Goal: Complete application form: Complete application form

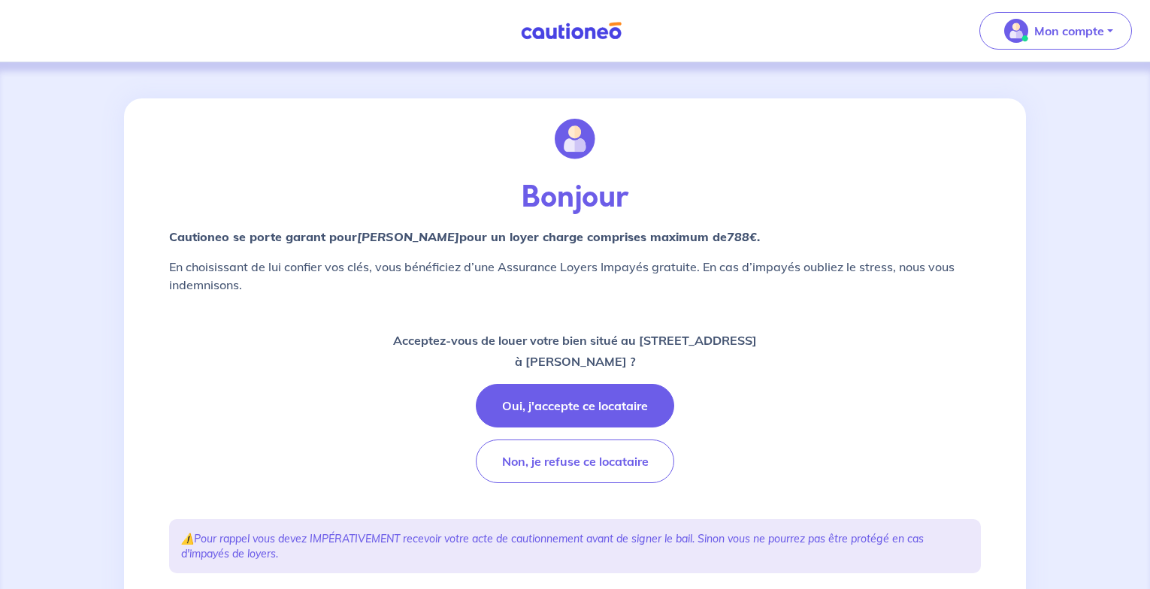
click at [618, 402] on button "Oui, j'accepte ce locataire" at bounding box center [575, 406] width 198 height 44
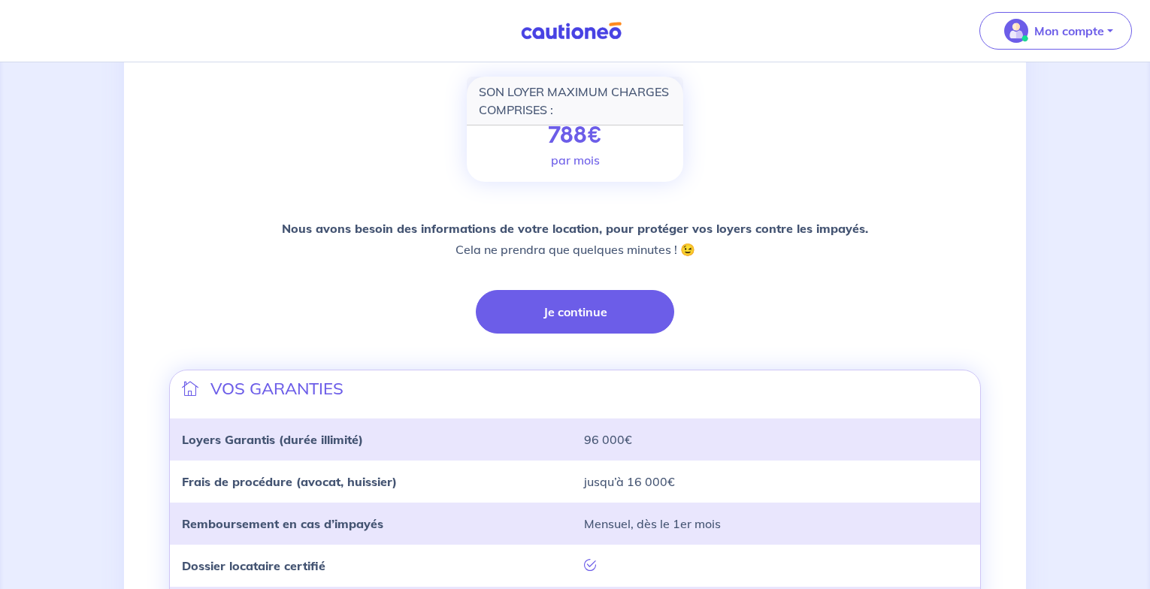
scroll to position [212, 0]
click at [594, 313] on button "Je continue" at bounding box center [575, 311] width 198 height 44
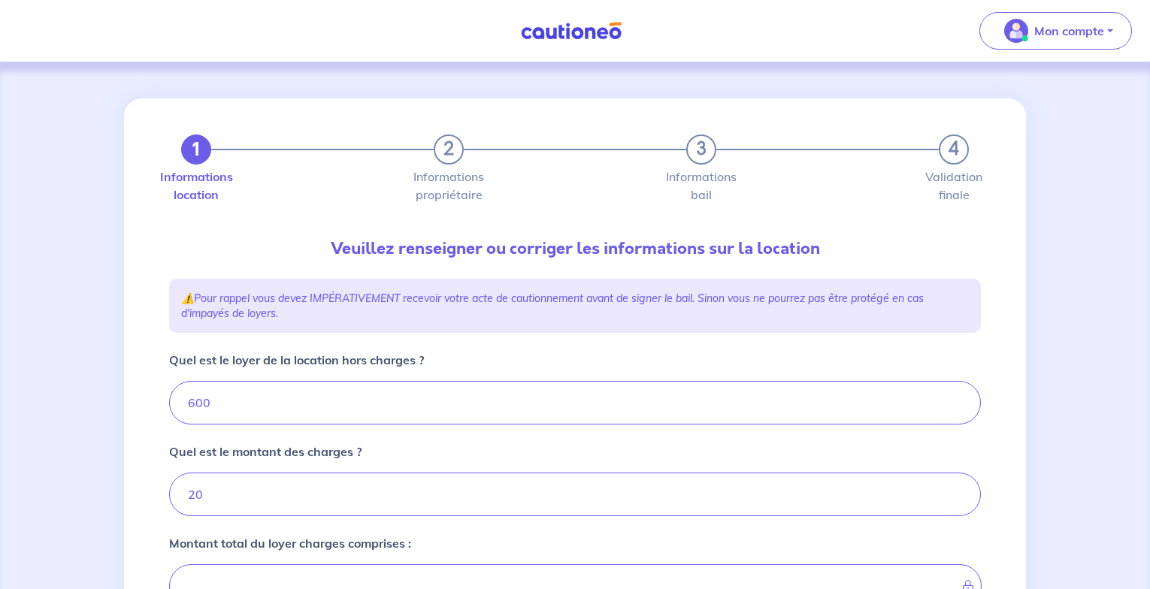
type input "620"
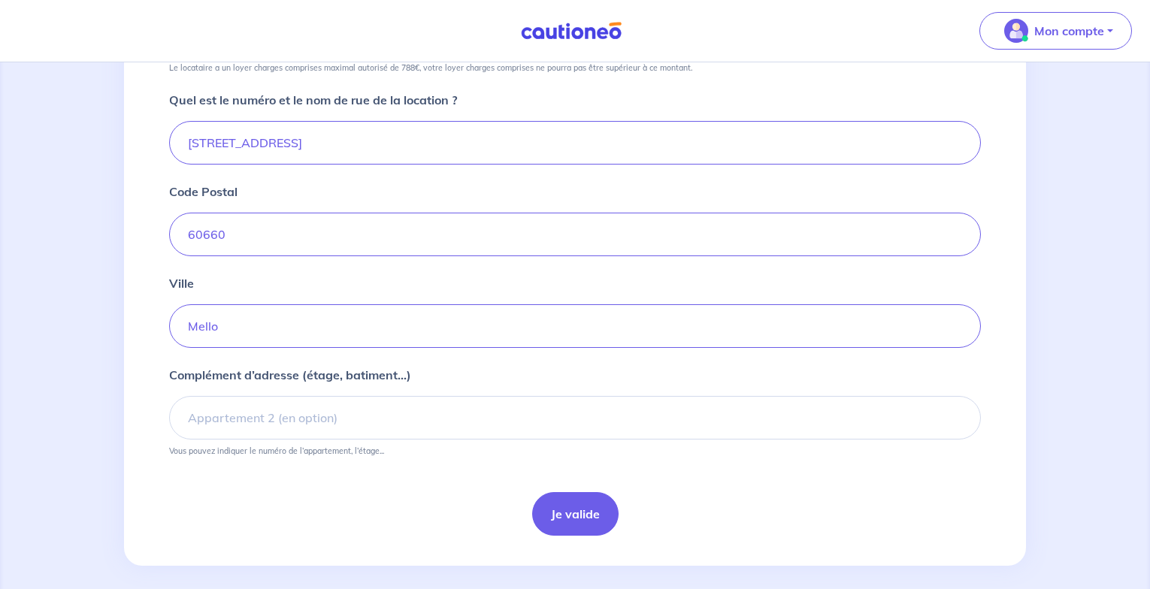
scroll to position [564, 0]
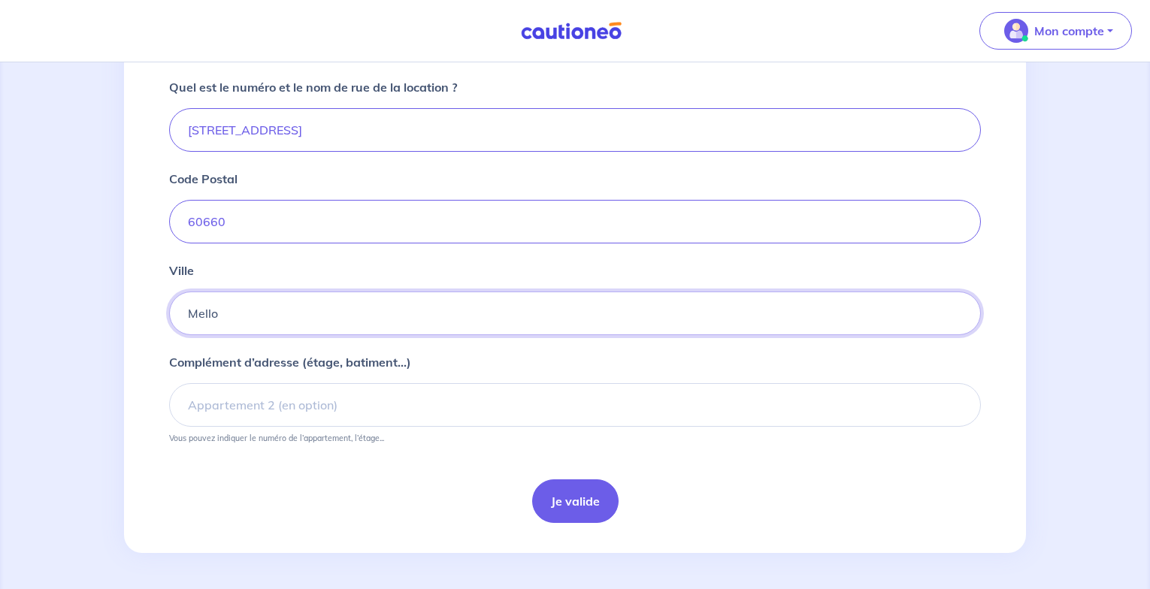
drag, startPoint x: 246, startPoint y: 316, endPoint x: 71, endPoint y: 307, distance: 176.0
click at [71, 307] on div "1 2 3 4 Informations location Informations propriétaire Informations bail Valid…" at bounding box center [575, 43] width 1150 height 1091
type input "s"
type input "Saint vaast lès mello"
click at [576, 502] on button "Je valide" at bounding box center [575, 501] width 86 height 44
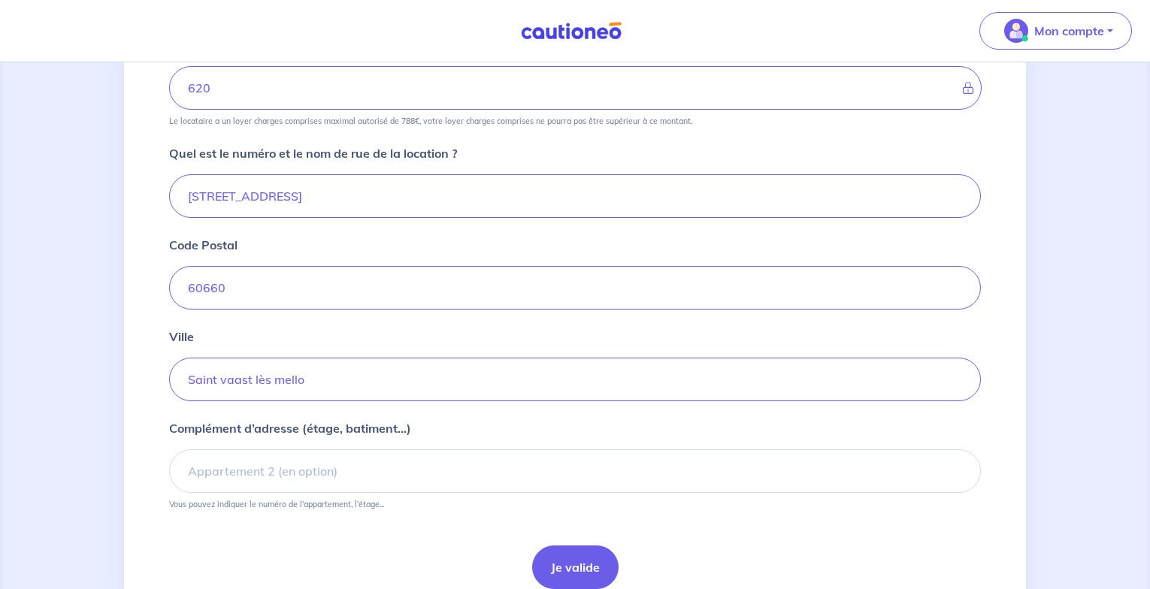
scroll to position [564, 0]
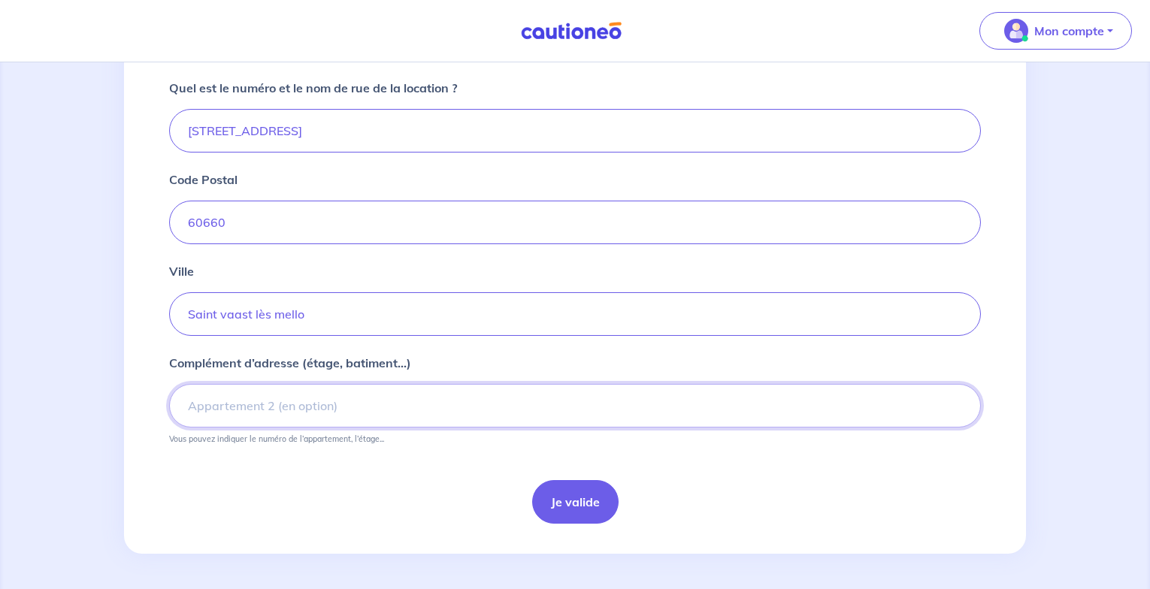
click at [292, 404] on input "Complément d’adresse (étage, batiment...)" at bounding box center [574, 406] width 811 height 44
type input "2ième étage"
click at [580, 485] on button "Je valide" at bounding box center [575, 502] width 86 height 44
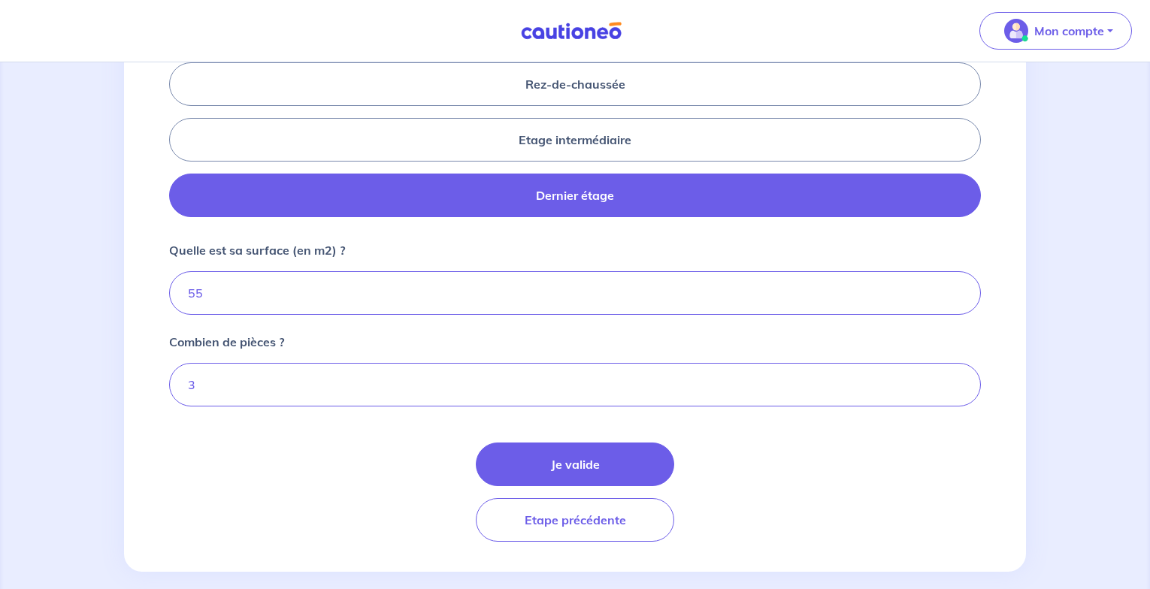
scroll to position [697, 0]
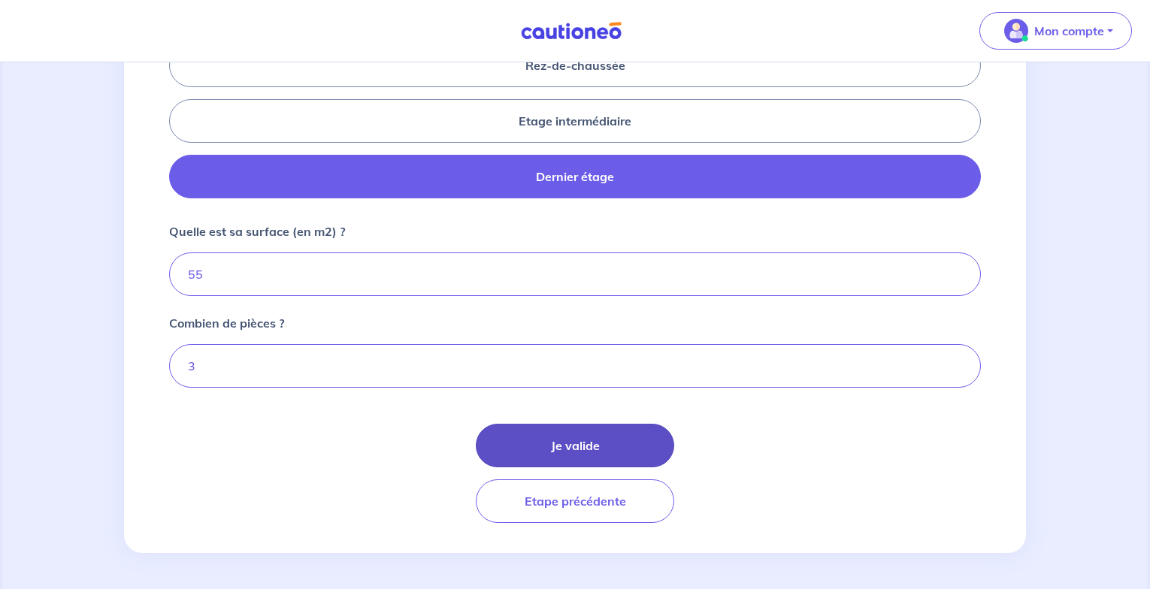
click at [582, 452] on button "Je valide" at bounding box center [575, 446] width 198 height 44
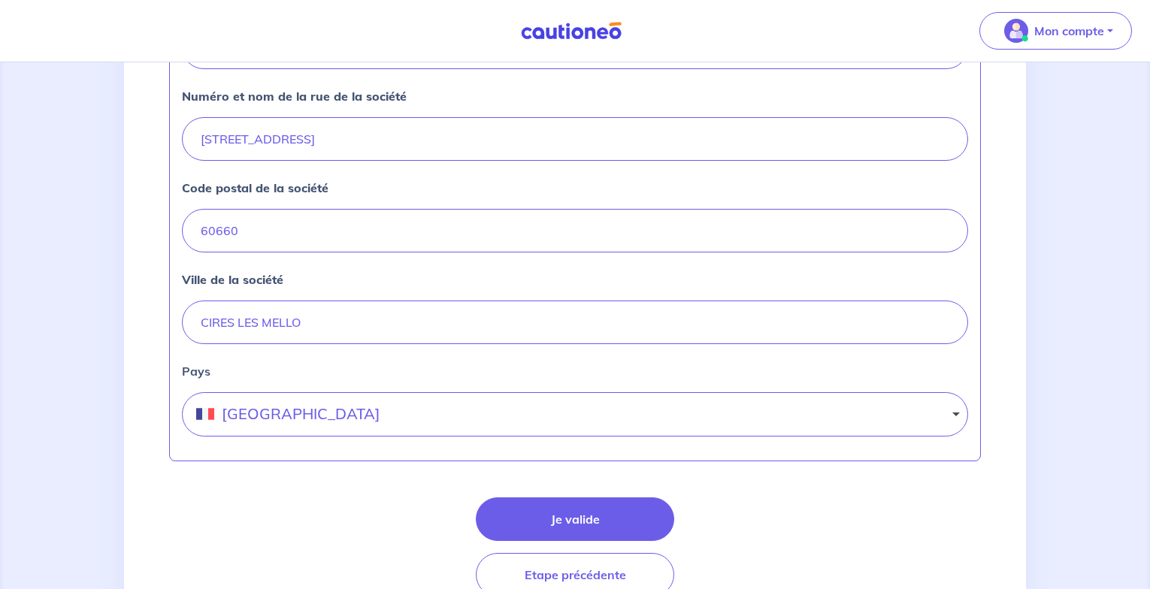
scroll to position [685, 0]
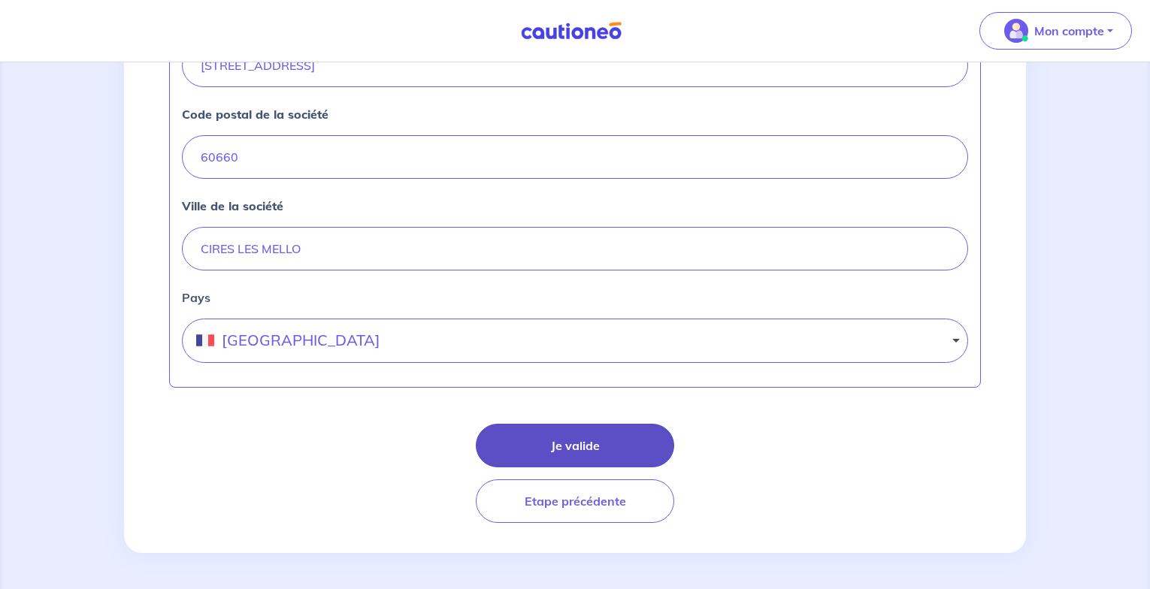
click at [568, 445] on button "Je valide" at bounding box center [575, 446] width 198 height 44
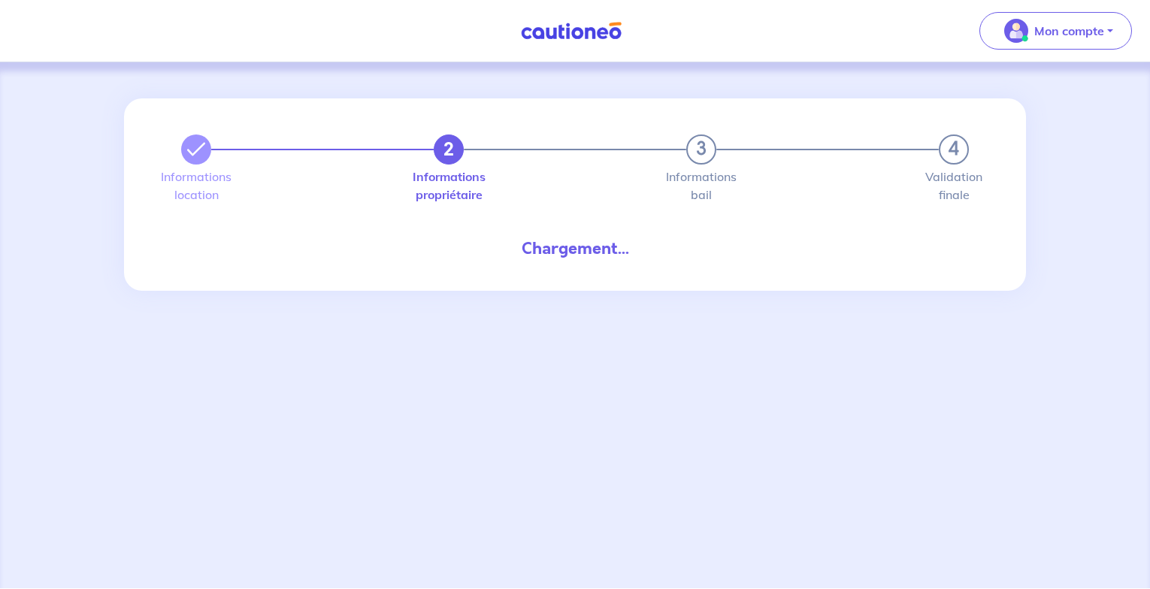
select select "FR"
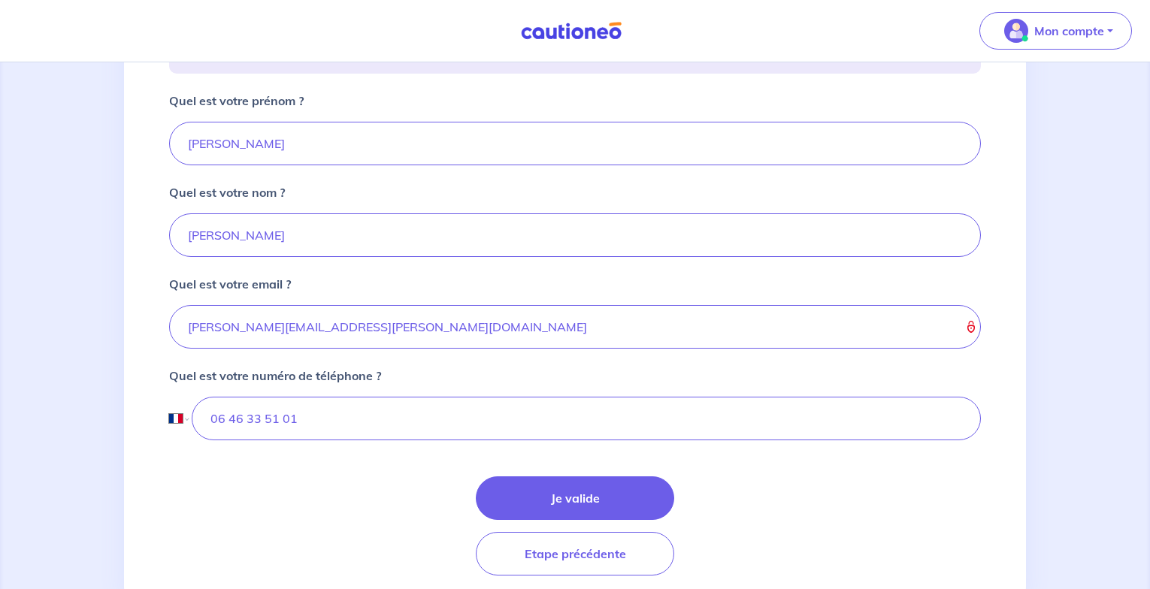
scroll to position [360, 0]
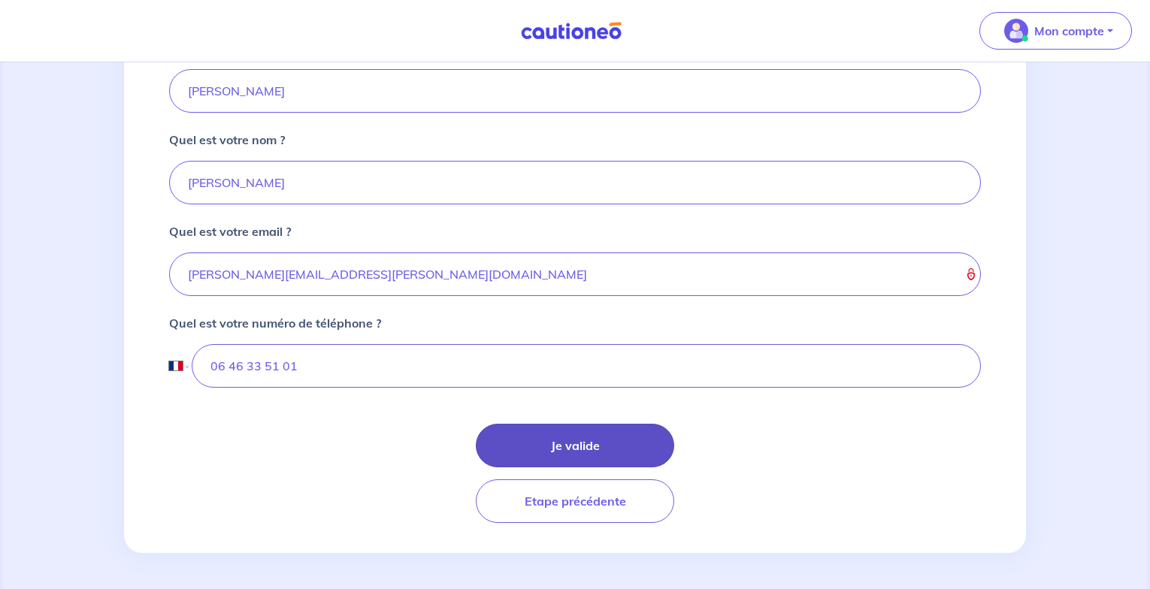
click at [601, 444] on button "Je valide" at bounding box center [575, 446] width 198 height 44
click at [607, 446] on button "Je valide" at bounding box center [575, 446] width 198 height 44
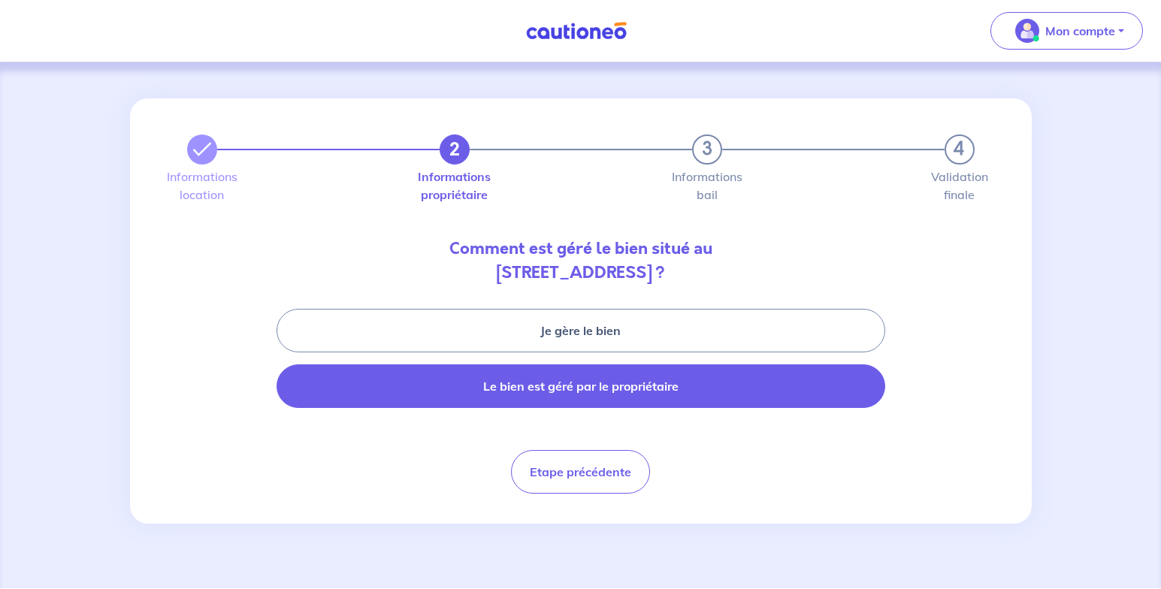
click at [661, 389] on button "Le bien est géré par le propriétaire" at bounding box center [580, 386] width 609 height 44
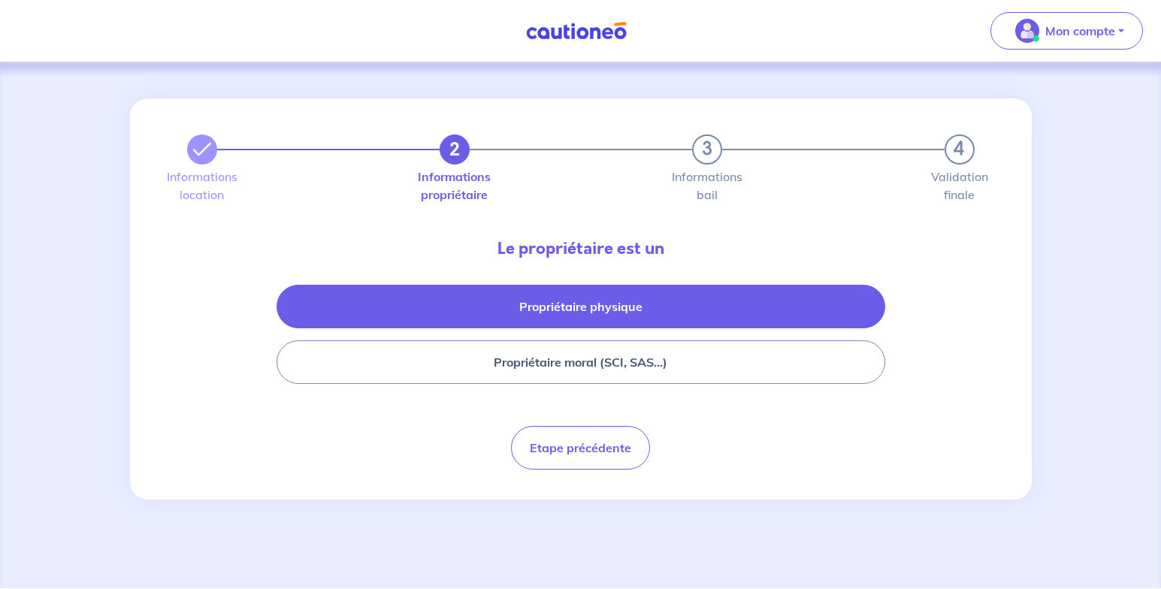
click at [625, 311] on button "Propriétaire physique" at bounding box center [580, 307] width 609 height 44
select select "FR"
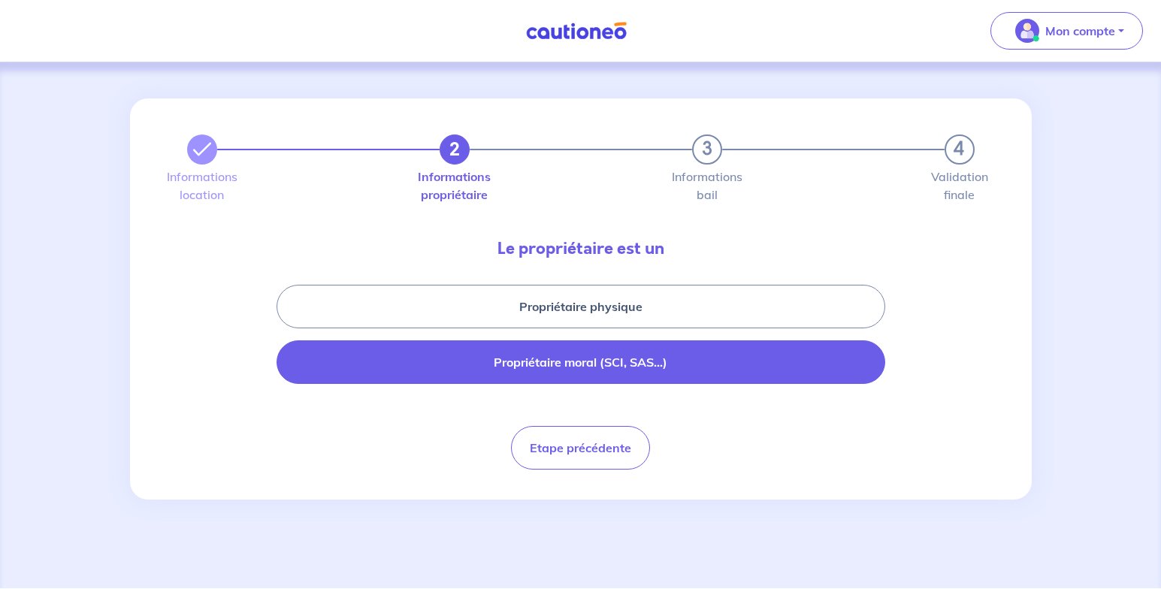
click at [612, 355] on button "Propriétaire moral (SCI, SAS...)" at bounding box center [580, 362] width 609 height 44
click at [585, 357] on button "Propriétaire moral (SCI, SAS...)" at bounding box center [580, 362] width 609 height 44
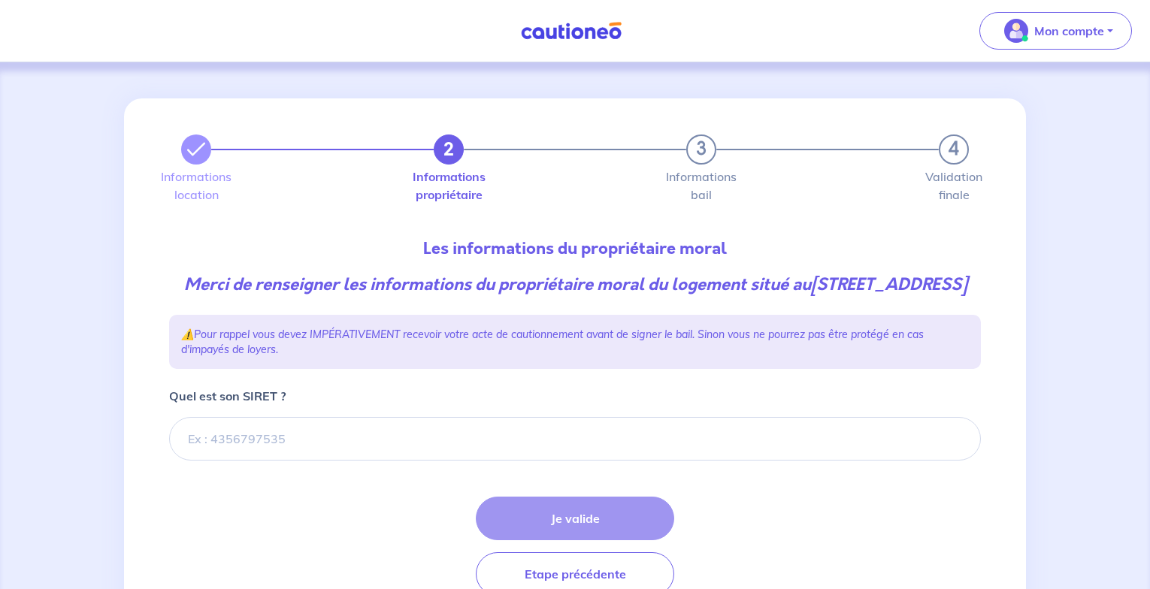
scroll to position [97, 0]
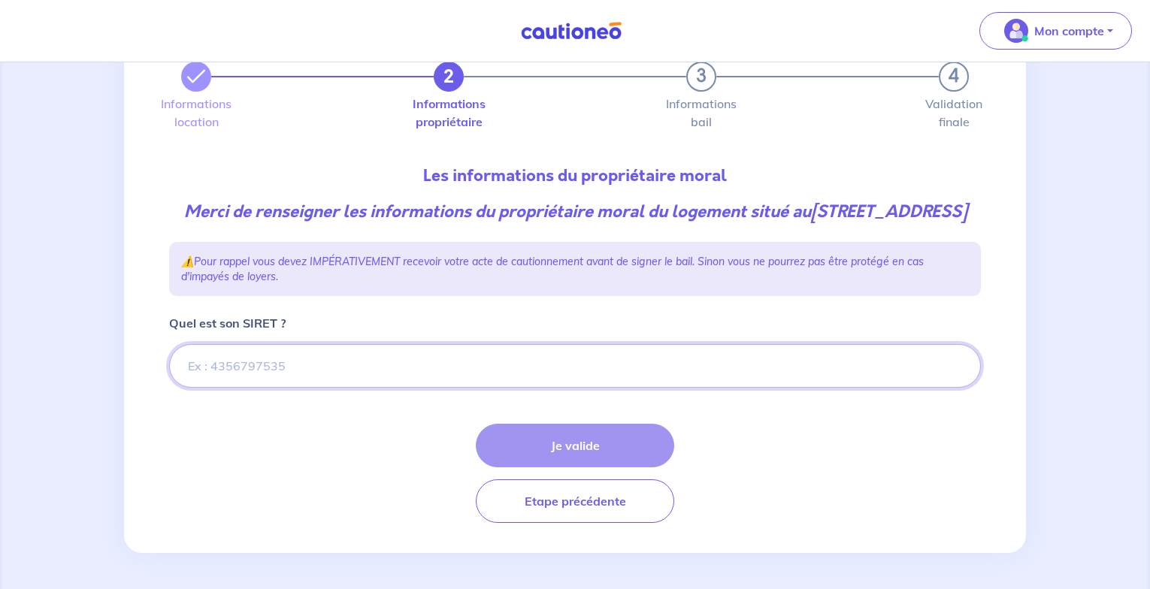
click at [298, 372] on input "Quel est son SIRET ?" at bounding box center [574, 366] width 811 height 44
paste input "48283741600015"
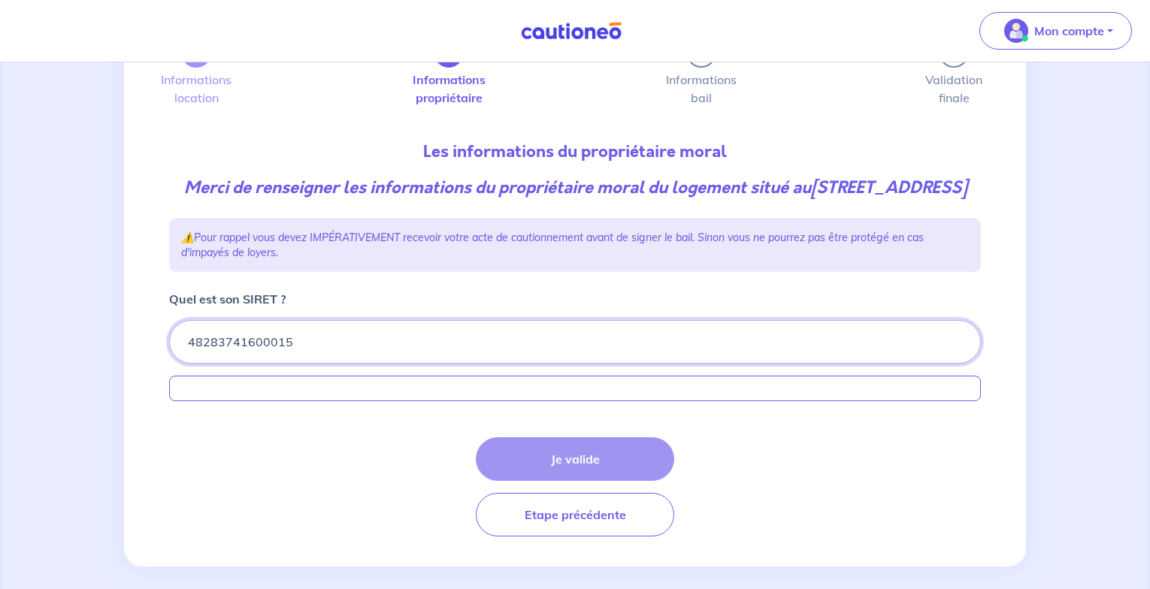
type input "48283741600015"
click at [370, 454] on form "Quel est son SIRET ? Loading... Je valide Etape précédente" at bounding box center [574, 413] width 811 height 246
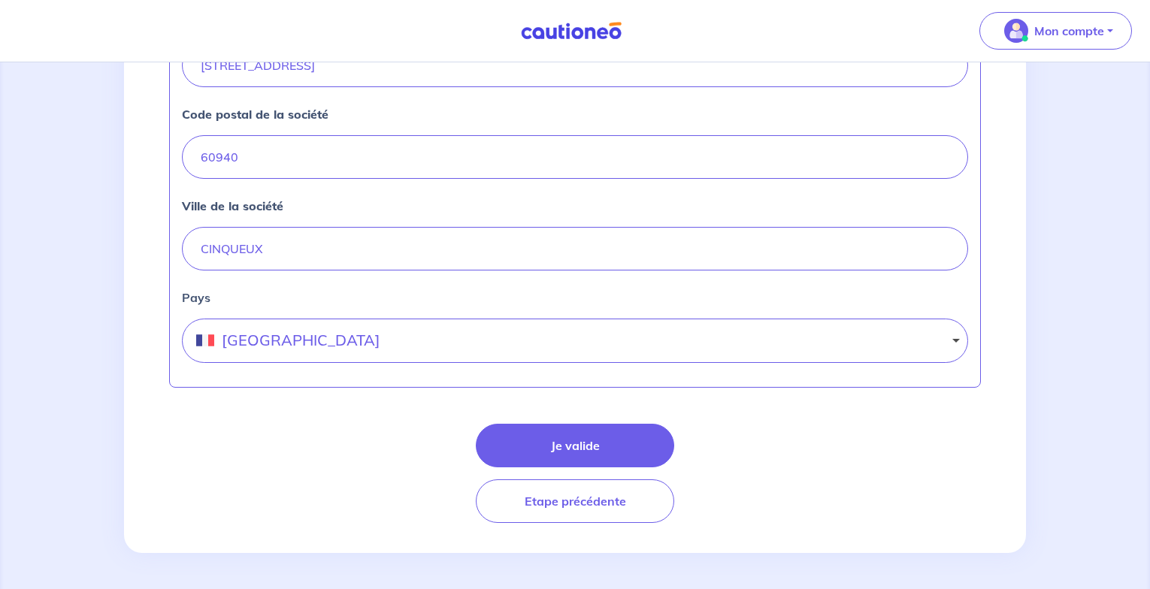
scroll to position [697, 0]
click at [598, 446] on button "Je valide" at bounding box center [575, 446] width 198 height 44
select select "FR"
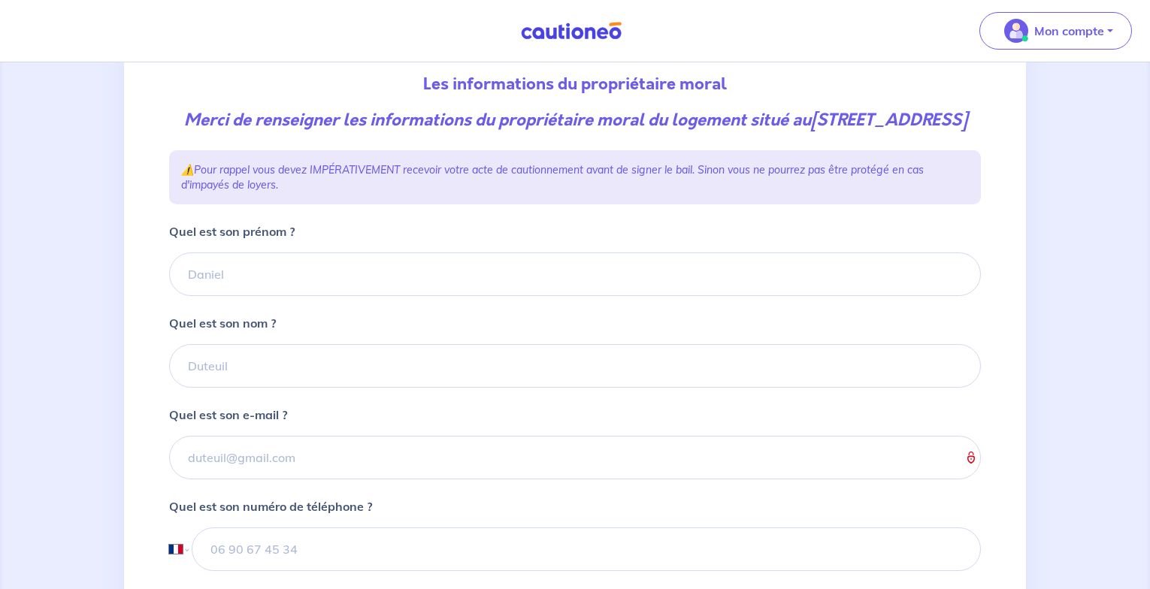
scroll to position [171, 0]
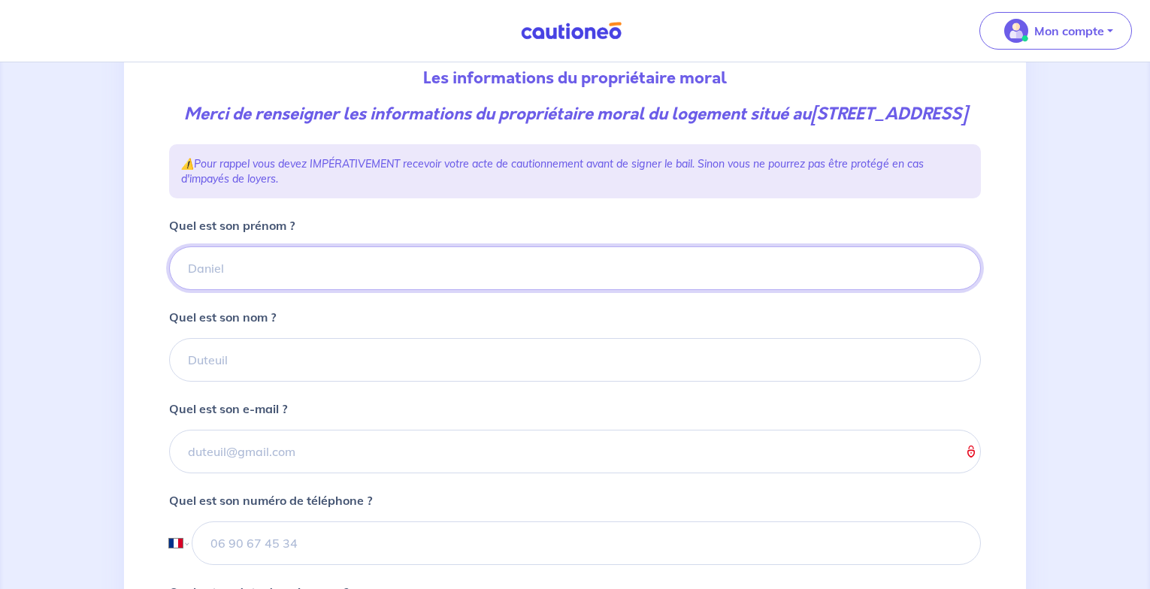
click at [271, 286] on input "Quel est son prénom ?" at bounding box center [574, 268] width 811 height 44
type input "Frederic"
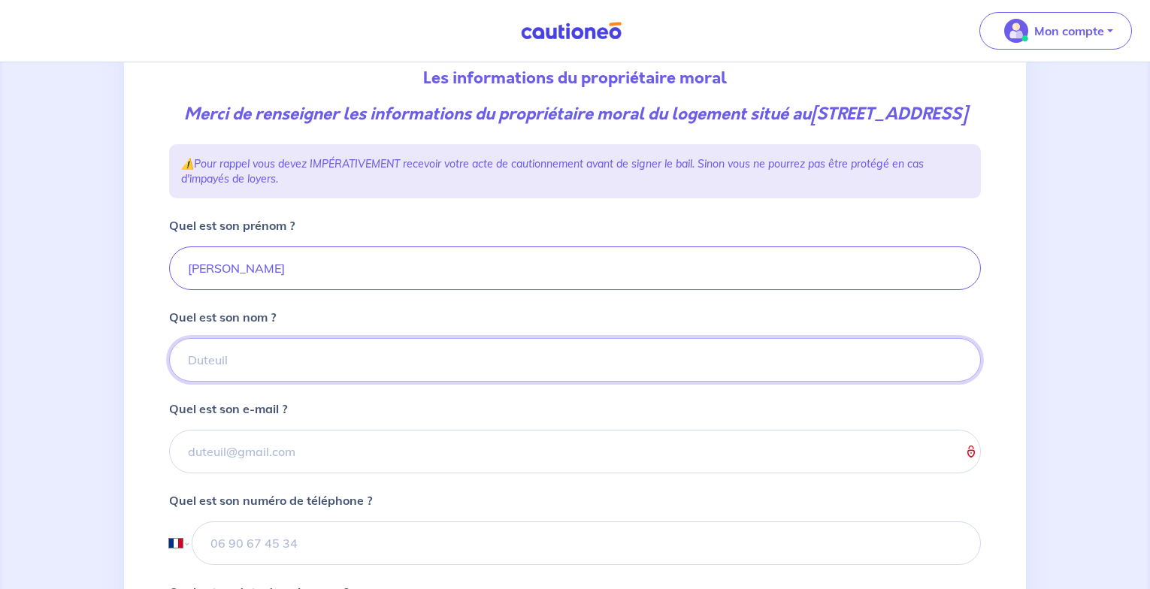
click at [254, 375] on input "Quel est son nom ?" at bounding box center [574, 360] width 811 height 44
type input "camus"
click at [503, 452] on div "Quel est son e-mail ?" at bounding box center [574, 437] width 811 height 74
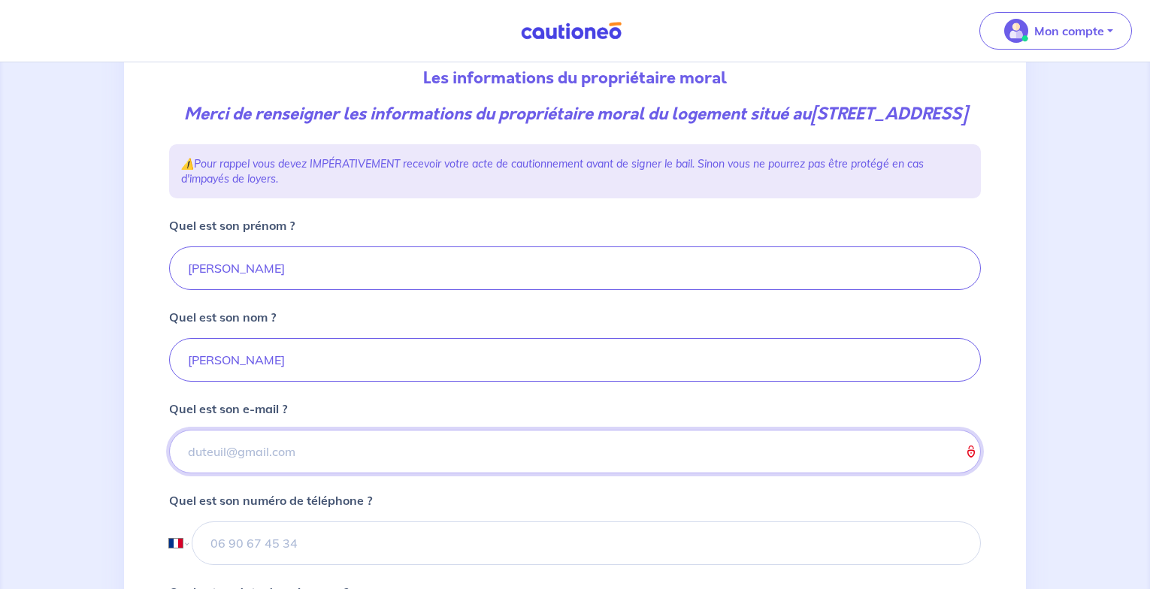
click at [279, 473] on input "Quel est son e-mail ?" at bounding box center [574, 452] width 811 height 44
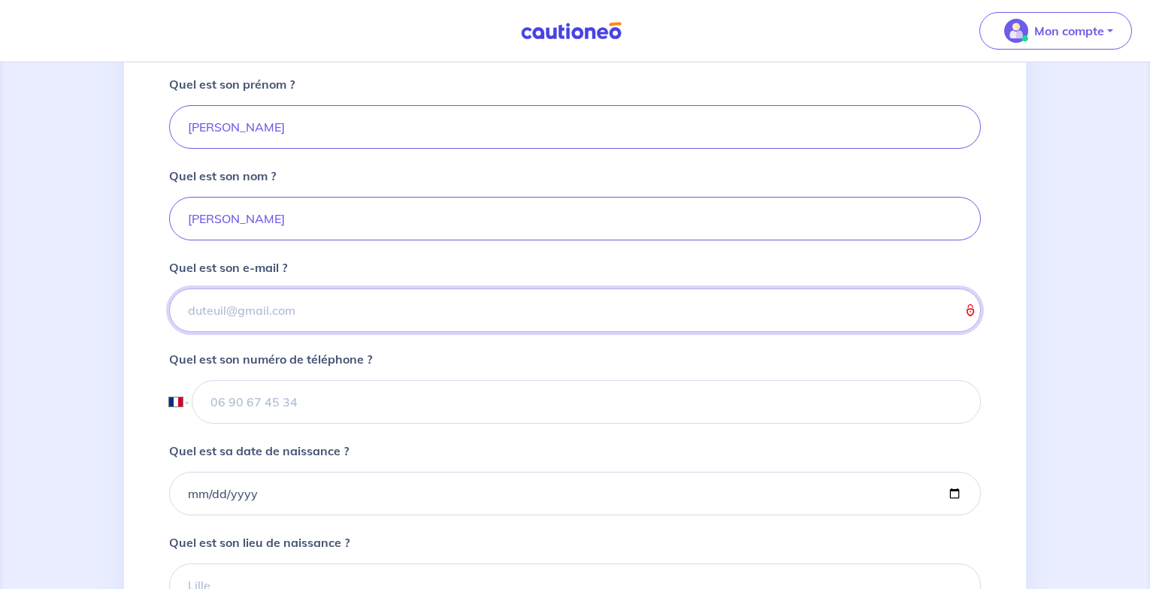
scroll to position [314, 0]
type input "camfred60@gmail.com"
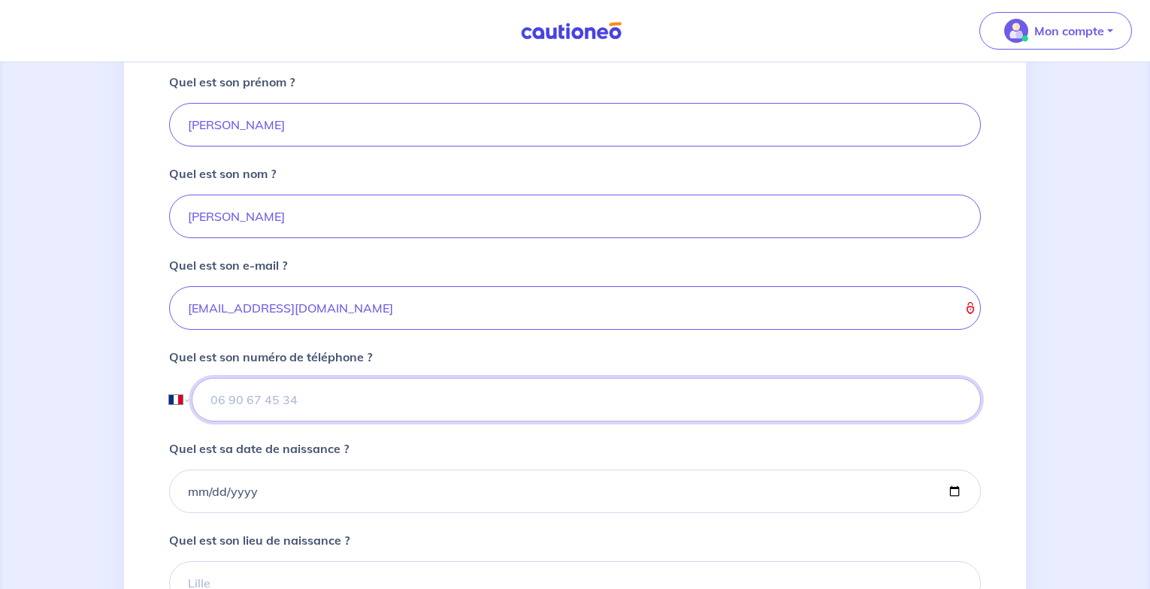
click at [286, 414] on input "tel" at bounding box center [586, 400] width 789 height 44
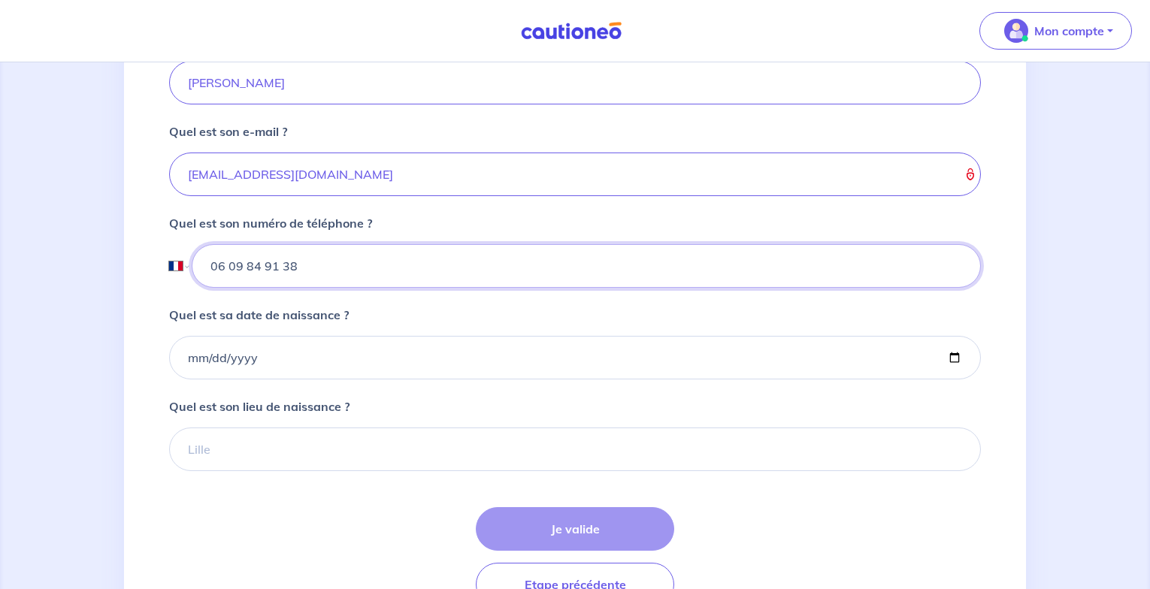
scroll to position [449, 0]
type input "06 09 84 91 38"
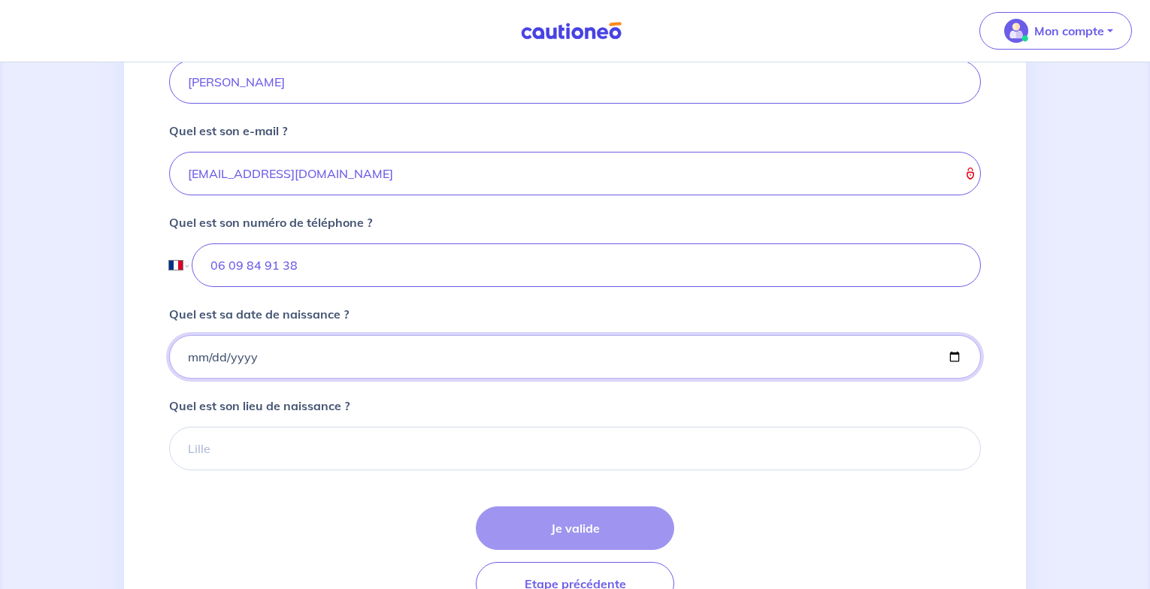
click at [233, 379] on input "Quel est sa date de naissance ?" at bounding box center [574, 357] width 811 height 44
click at [192, 379] on input "Quel est sa date de naissance ?" at bounding box center [574, 357] width 811 height 44
type input "1970-02-24"
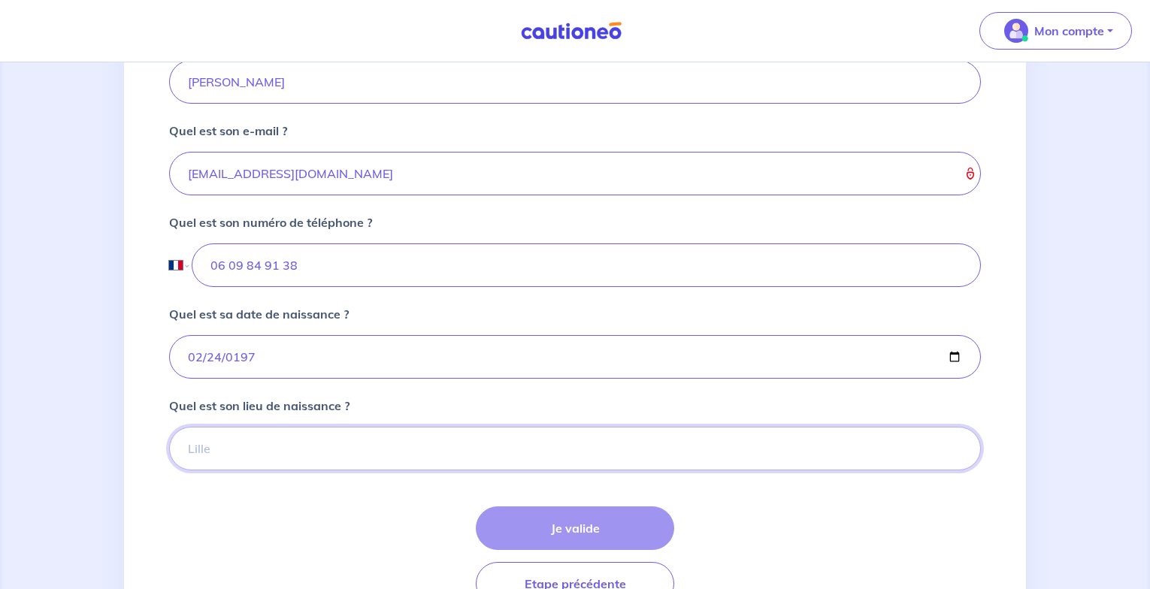
click at [273, 470] on input "Quel est son lieu de naissance ?" at bounding box center [574, 449] width 811 height 44
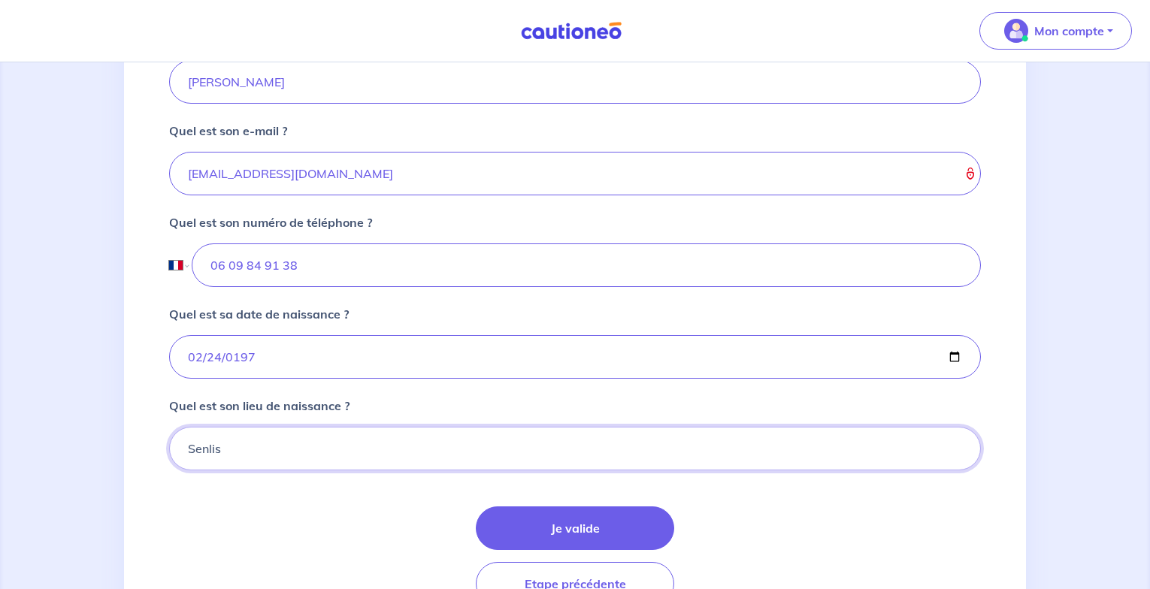
scroll to position [555, 0]
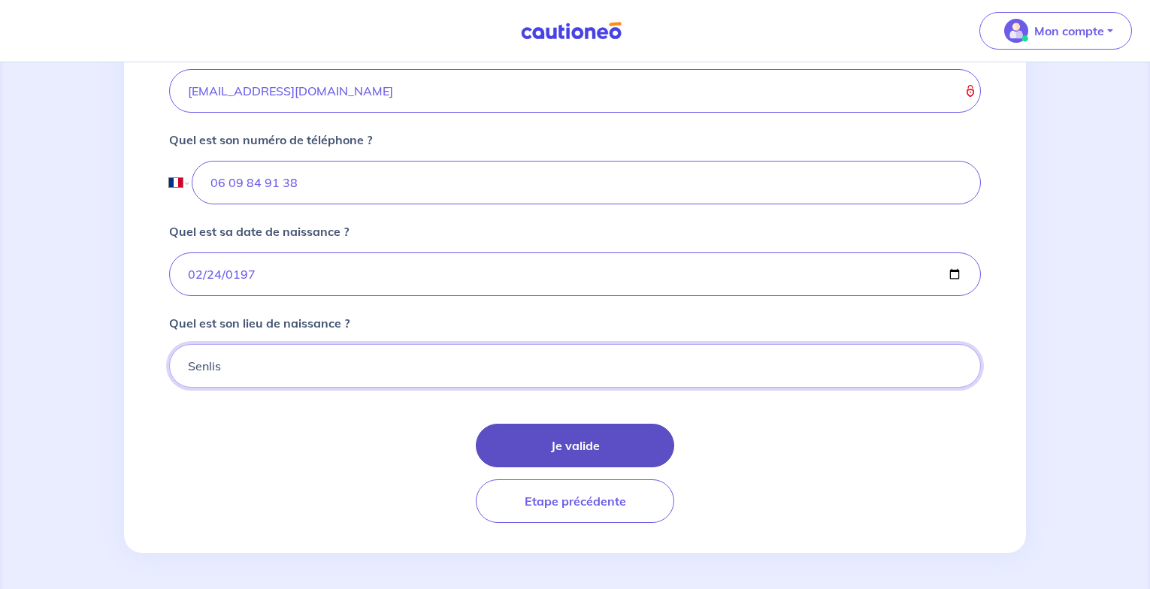
type input "Senlis"
click at [577, 448] on button "Je valide" at bounding box center [575, 446] width 198 height 44
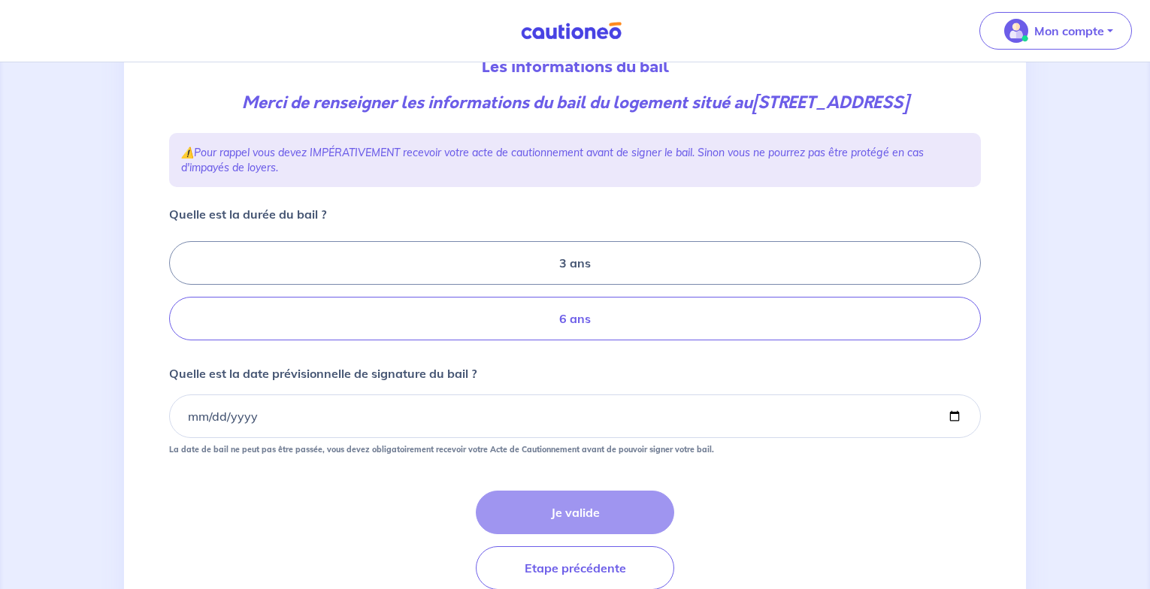
scroll to position [186, 0]
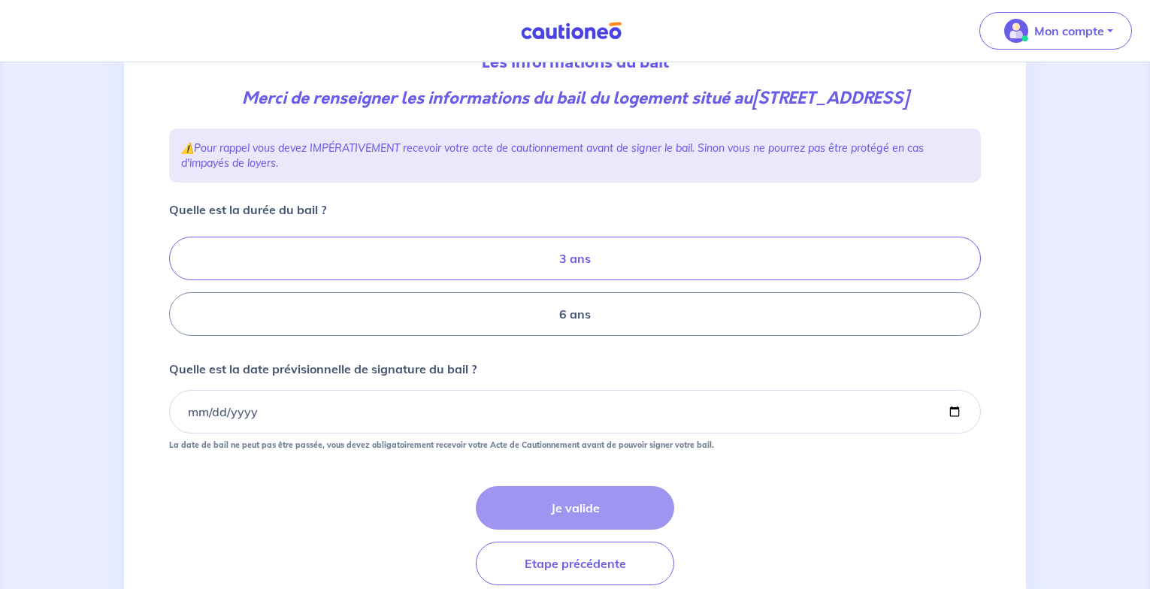
click at [543, 280] on label "3 ans" at bounding box center [574, 259] width 811 height 44
click at [179, 289] on input "3 ans" at bounding box center [174, 287] width 10 height 10
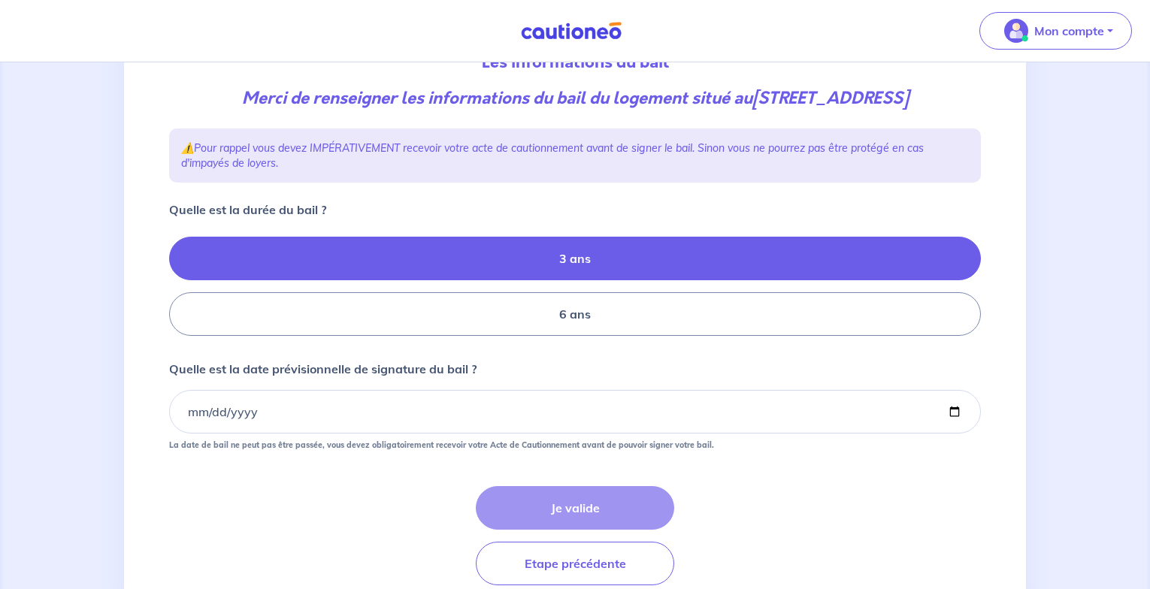
radio input "true"
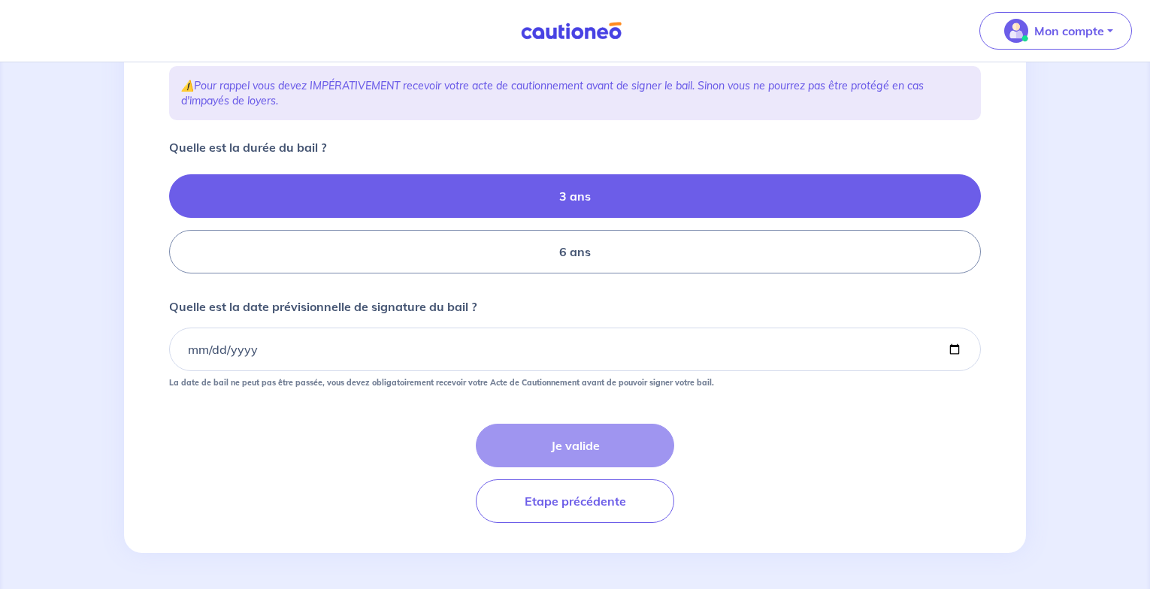
scroll to position [264, 0]
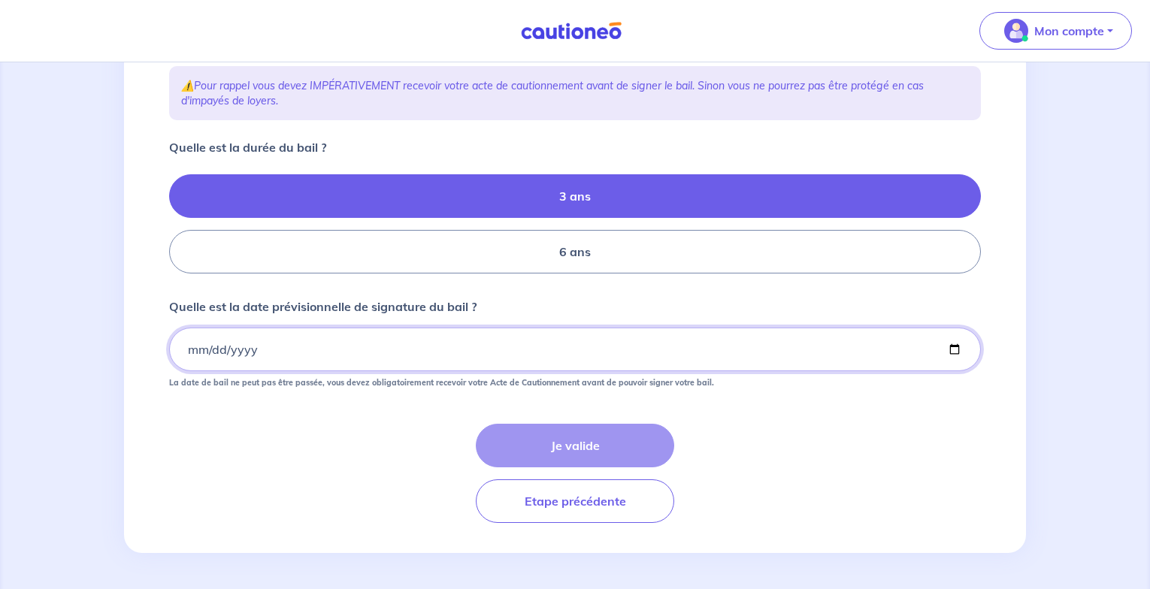
click at [240, 358] on input "Quelle est la date prévisionnelle de signature du bail ?" at bounding box center [574, 350] width 811 height 44
click at [191, 360] on input "Quelle est la date prévisionnelle de signature du bail ?" at bounding box center [574, 350] width 811 height 44
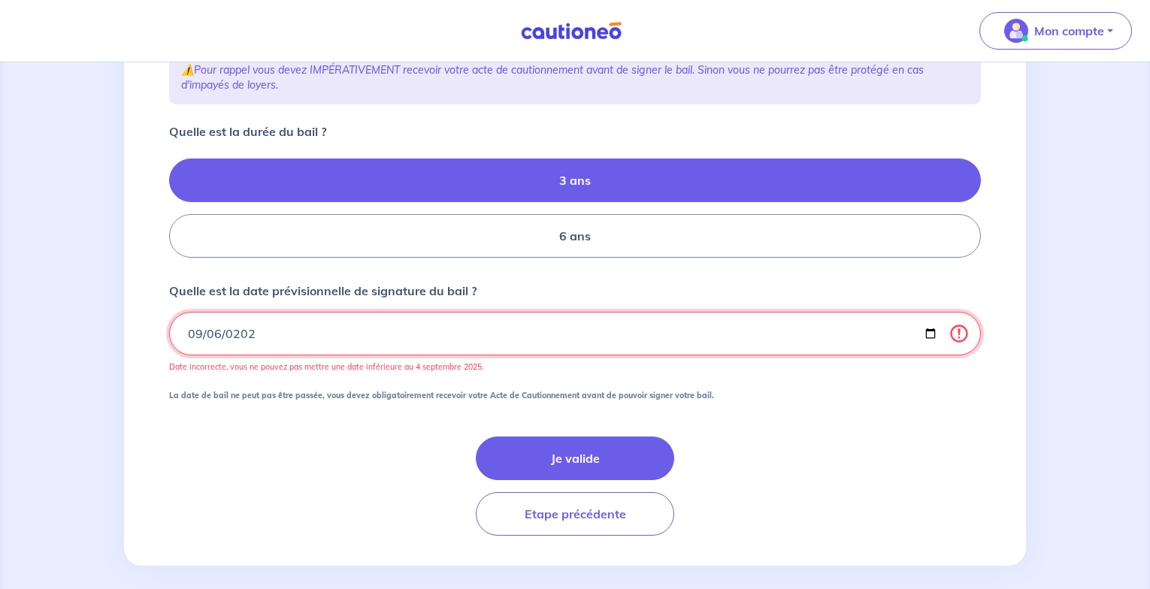
type input "2025-09-06"
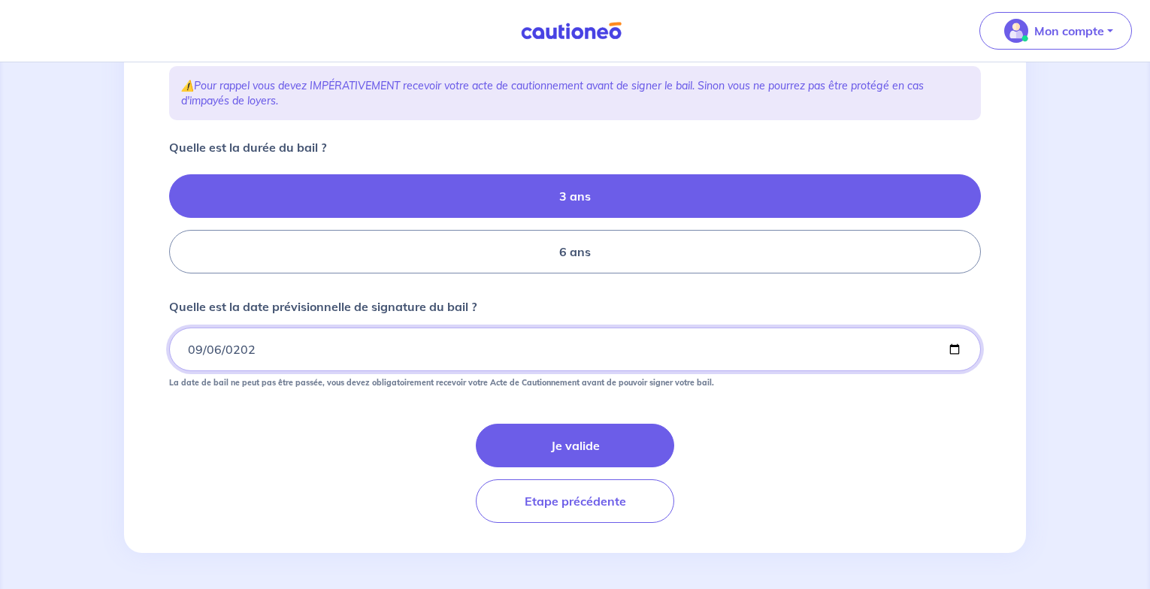
scroll to position [273, 0]
click at [713, 428] on div "Je valide Etape précédente" at bounding box center [574, 473] width 811 height 99
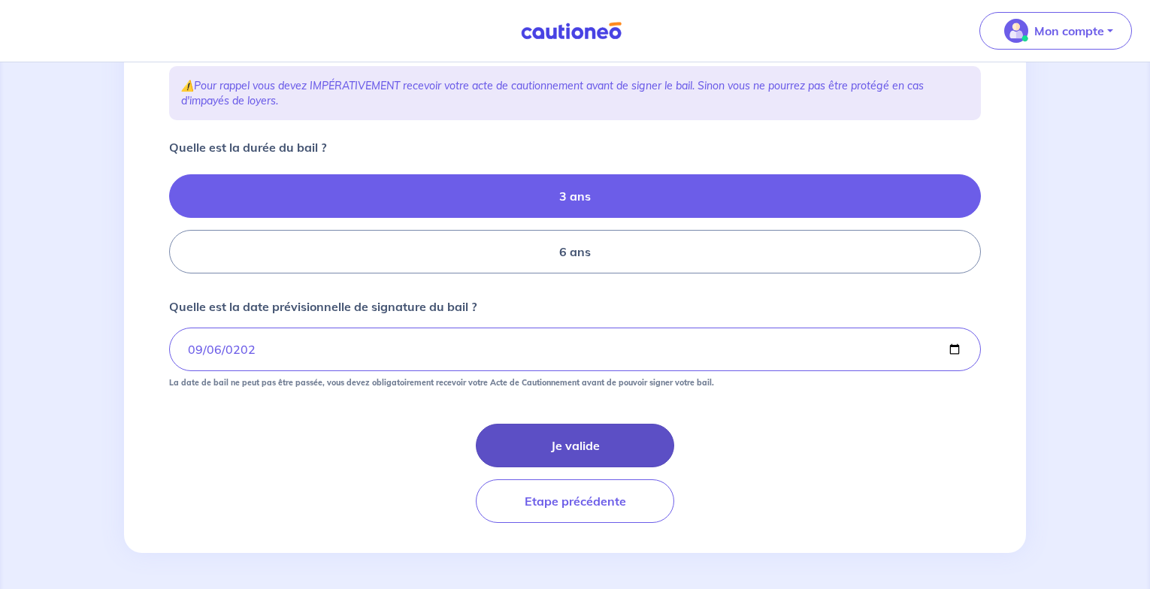
click at [608, 442] on button "Je valide" at bounding box center [575, 446] width 198 height 44
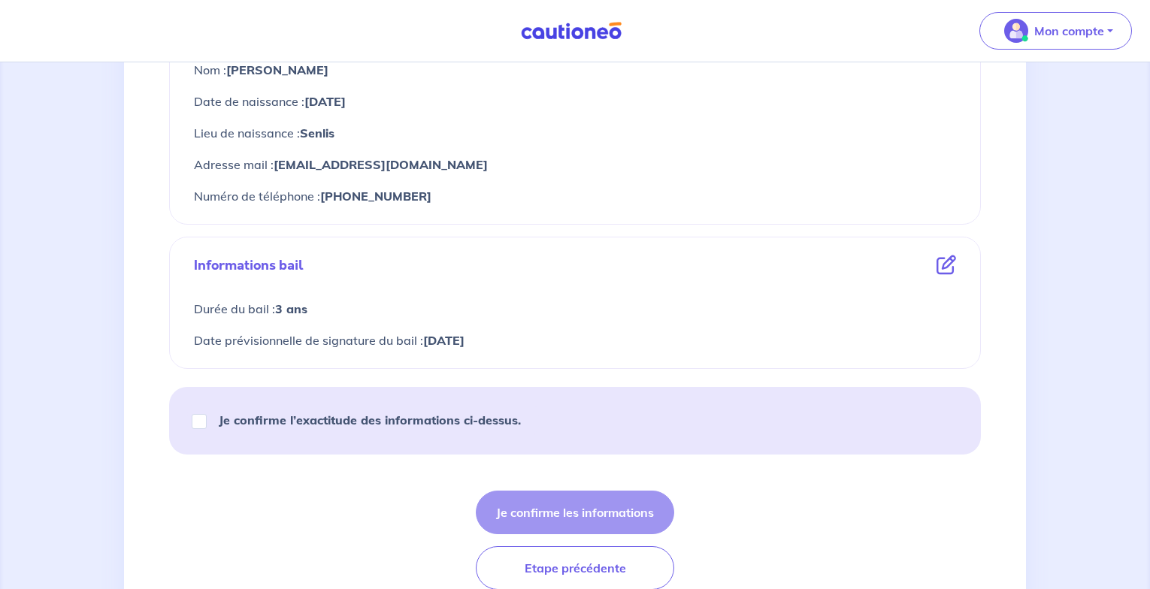
scroll to position [860, 0]
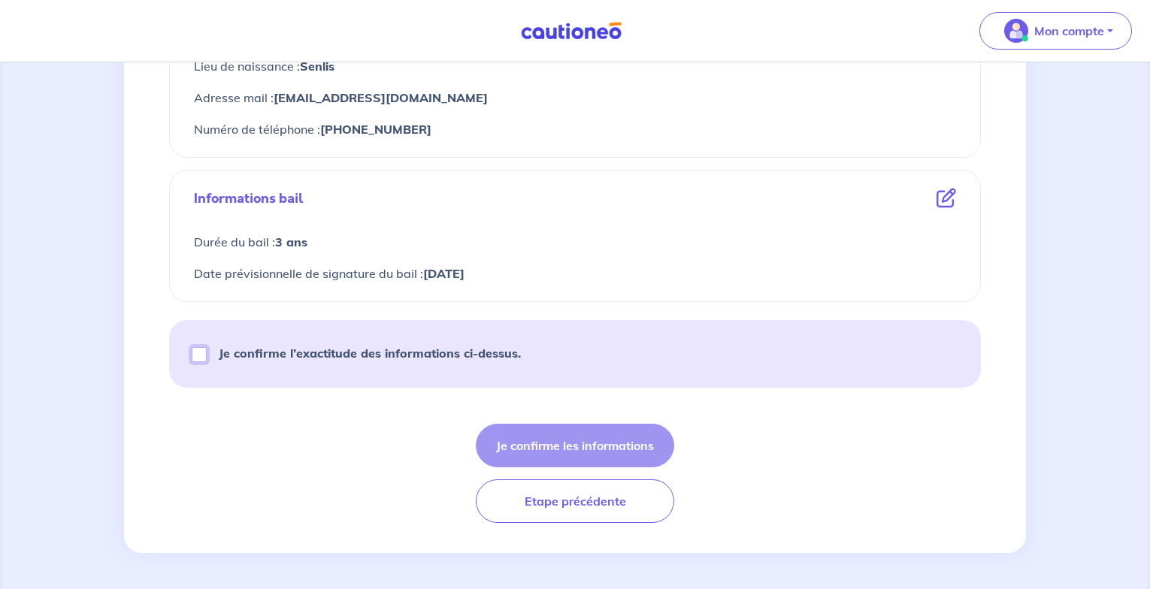
click at [203, 354] on input "Je confirme l’exactitude des informations ci-dessus." at bounding box center [199, 354] width 15 height 15
checkbox input "true"
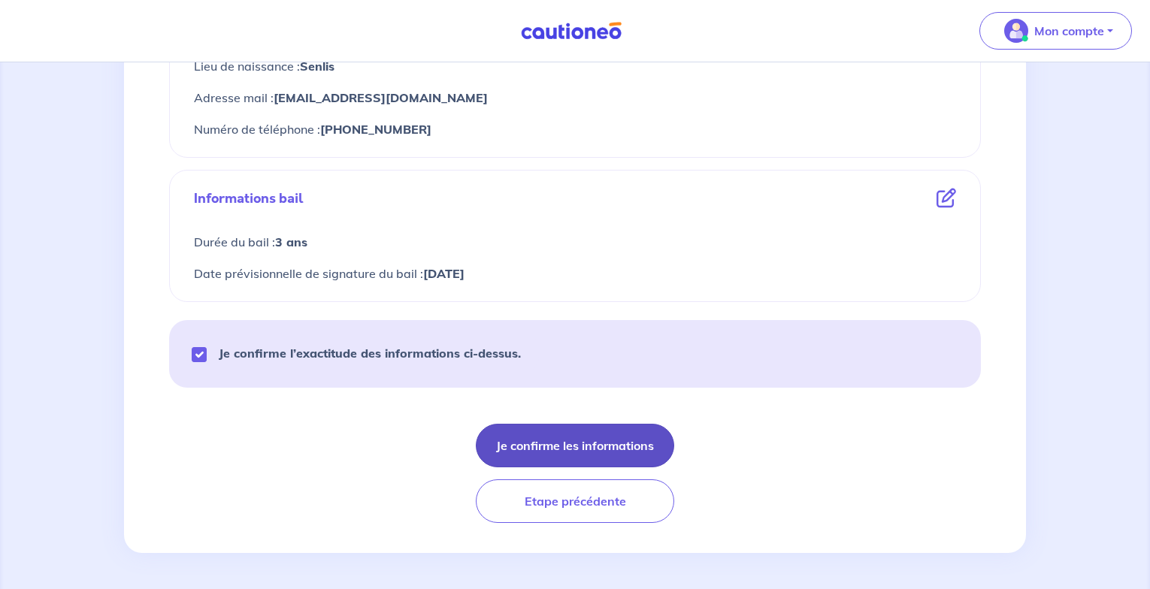
click at [579, 449] on button "Je confirme les informations" at bounding box center [575, 446] width 198 height 44
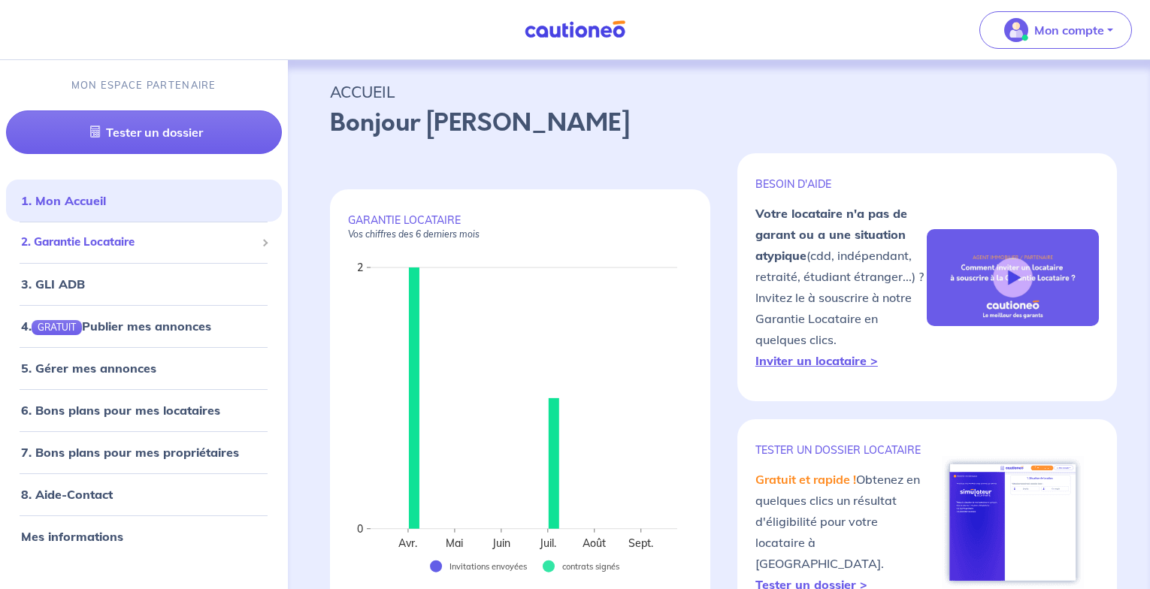
click at [128, 243] on span "2. Garantie Locataire" at bounding box center [138, 242] width 234 height 17
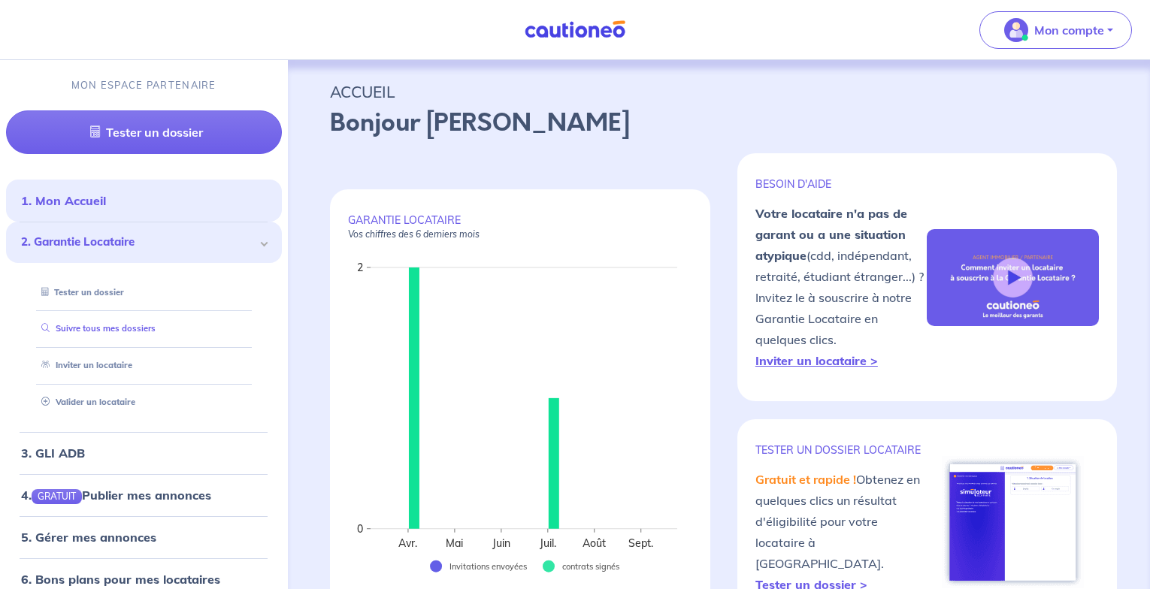
click at [105, 328] on link "Suivre tous mes dossiers" at bounding box center [95, 328] width 120 height 11
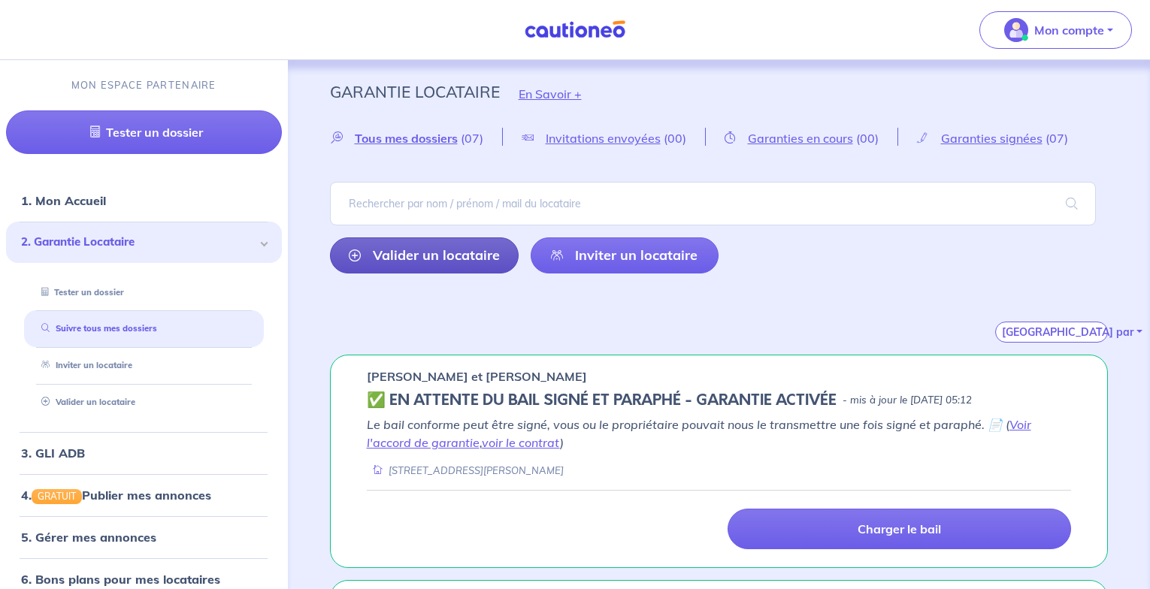
click at [409, 257] on link "Valider un locataire" at bounding box center [424, 255] width 189 height 36
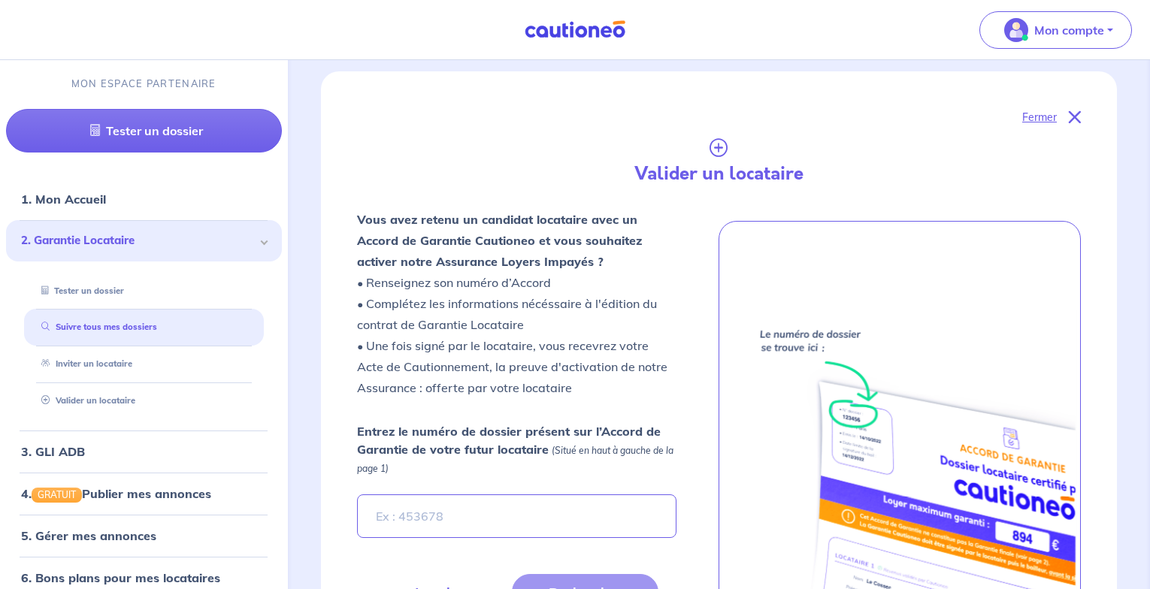
scroll to position [355, 0]
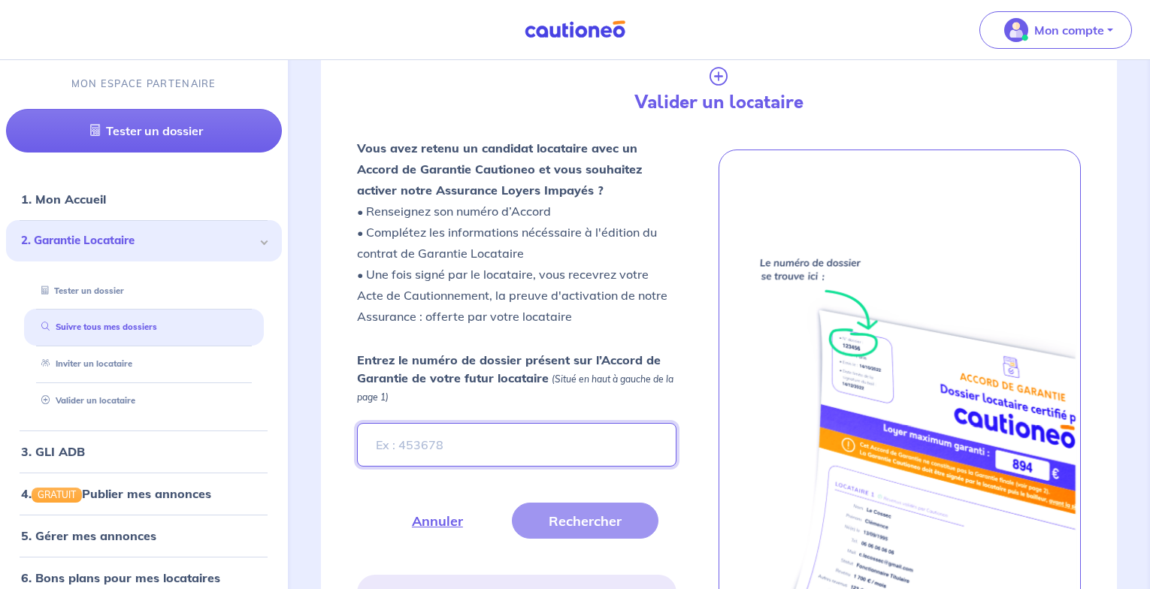
click at [400, 440] on input "Entrez le numéro de dossier présent sur l’Accord de Garantie de votre futur loc…" at bounding box center [517, 445] width 320 height 44
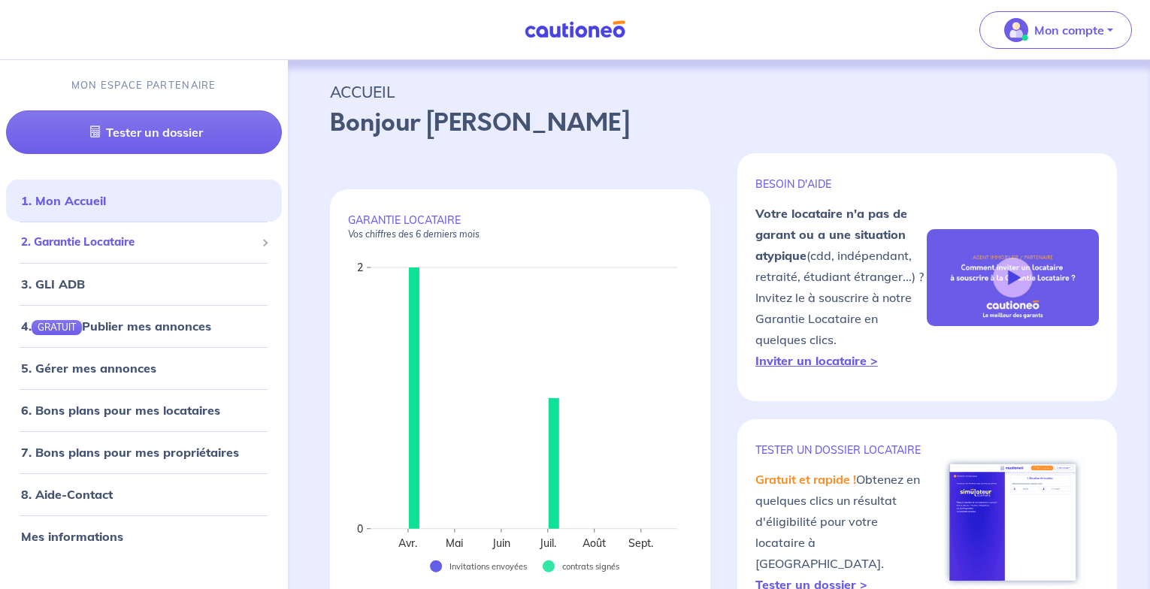
click at [109, 244] on span "2. Garantie Locataire" at bounding box center [138, 242] width 234 height 17
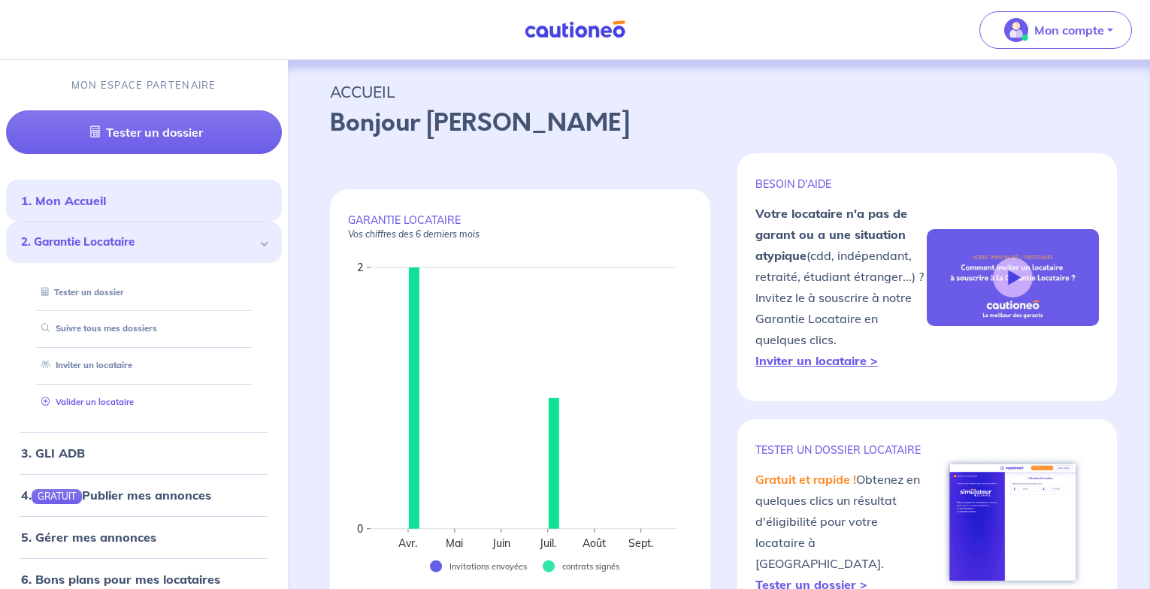
click at [104, 406] on link "Valider un locataire" at bounding box center [84, 402] width 98 height 11
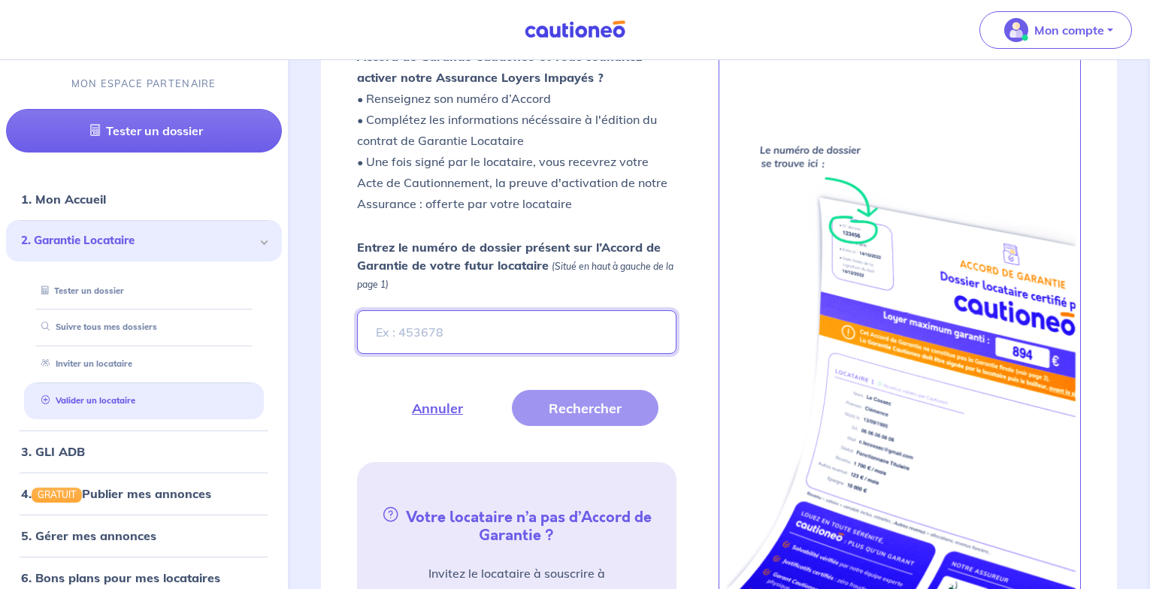
scroll to position [505, 0]
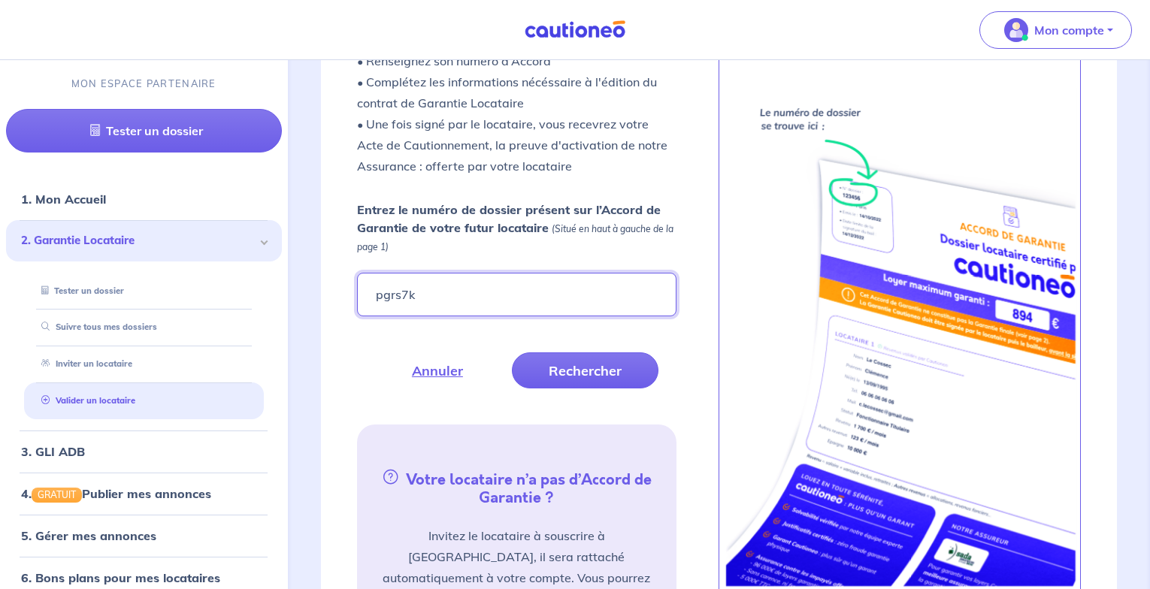
click at [400, 301] on input "pgrs7k" at bounding box center [517, 295] width 320 height 44
click at [597, 373] on button "Rechercher" at bounding box center [585, 370] width 147 height 36
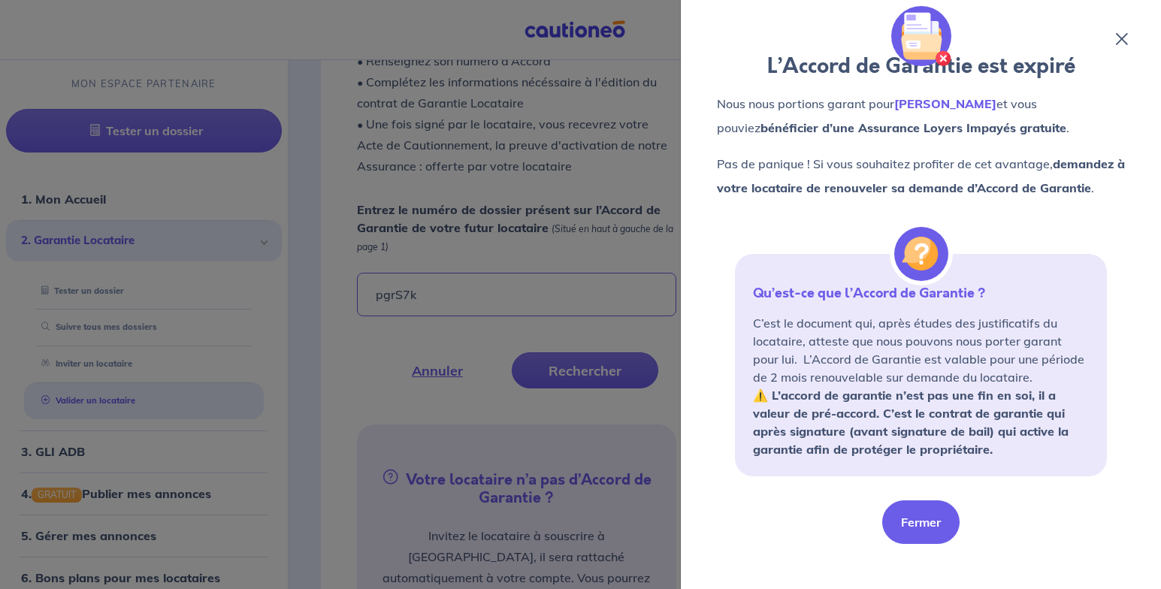
click at [914, 513] on button "Fermer" at bounding box center [920, 522] width 77 height 44
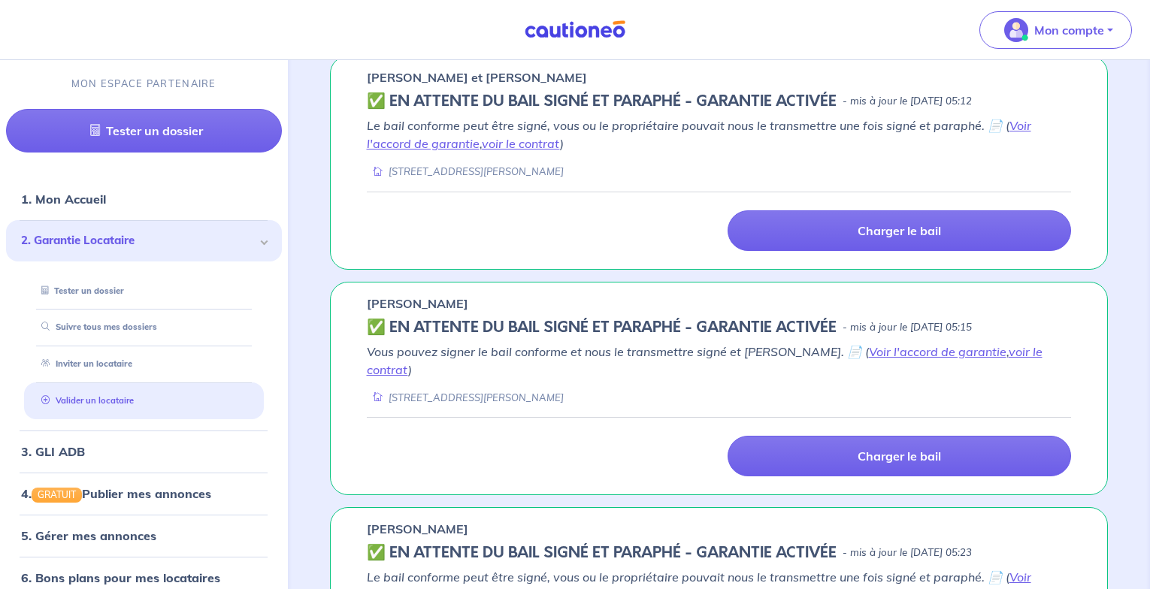
click at [92, 395] on link "Valider un locataire" at bounding box center [84, 400] width 98 height 11
click at [84, 403] on link "Valider un locataire" at bounding box center [84, 400] width 98 height 11
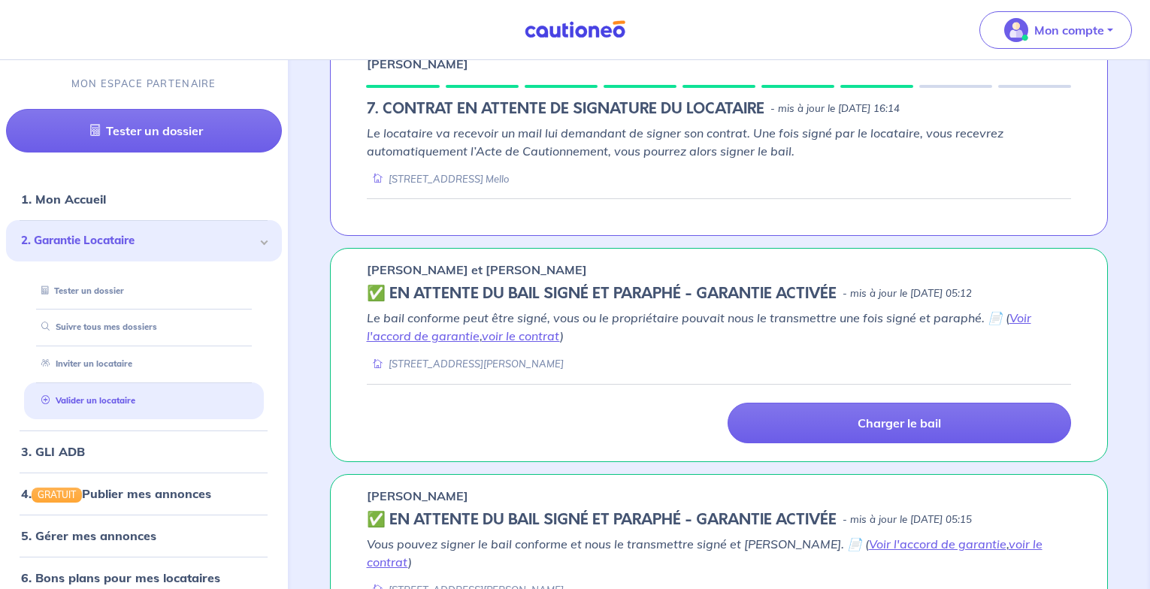
scroll to position [0, 0]
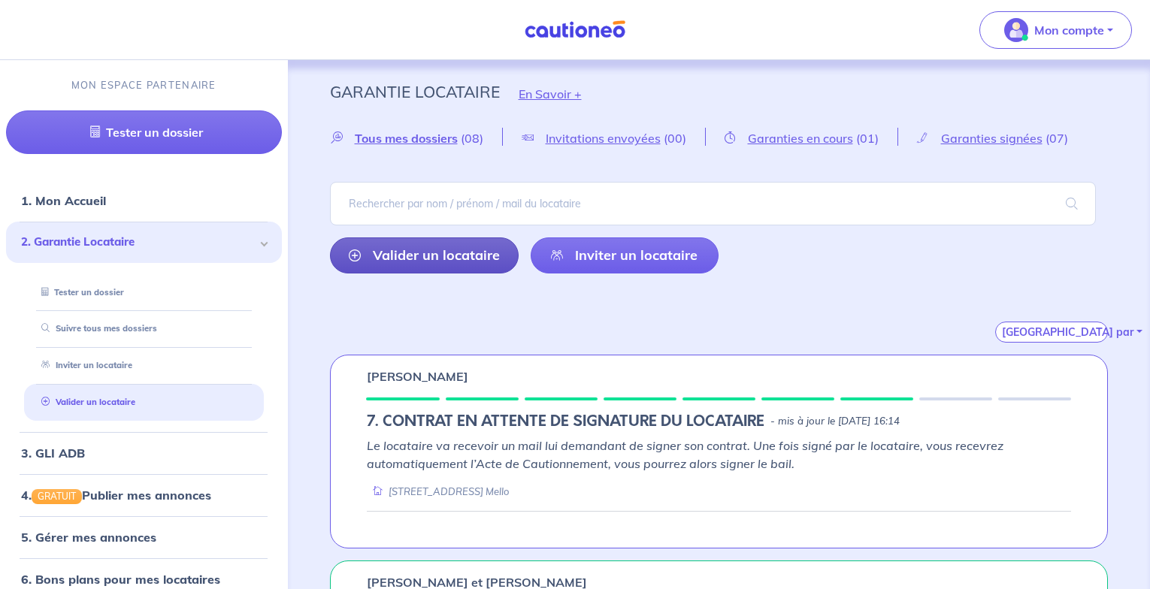
click at [440, 255] on link "Valider un locataire" at bounding box center [424, 255] width 189 height 36
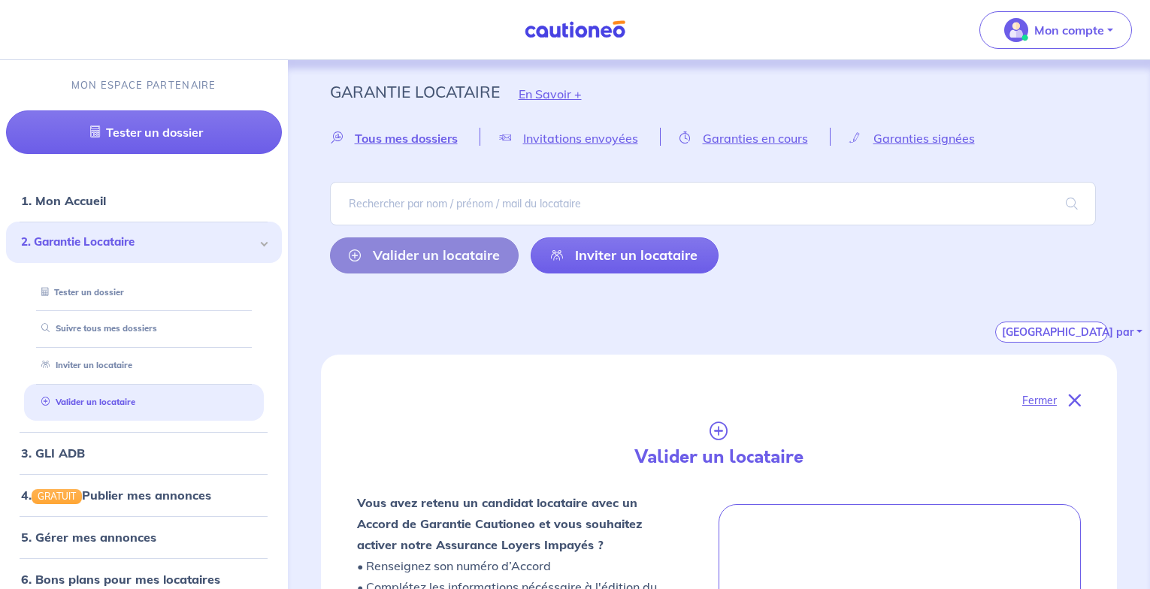
scroll to position [355, 0]
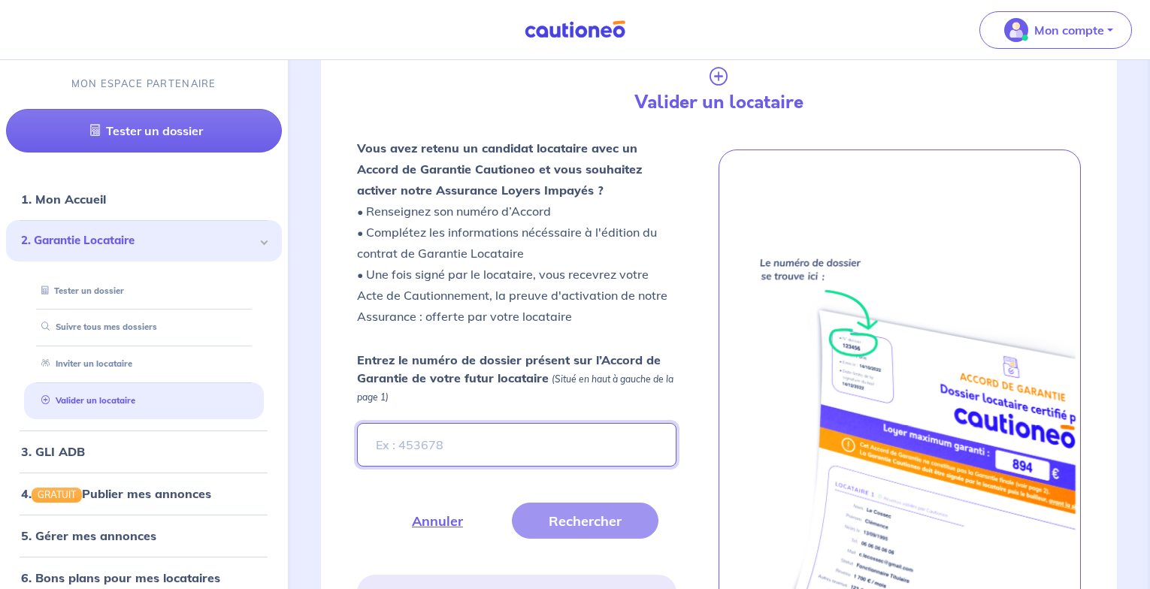
click at [424, 445] on input "Entrez le numéro de dossier présent sur l’Accord de Garantie de votre futur loc…" at bounding box center [517, 445] width 320 height 44
type input "pgrS7k"
click at [585, 513] on button "Rechercher" at bounding box center [585, 521] width 147 height 36
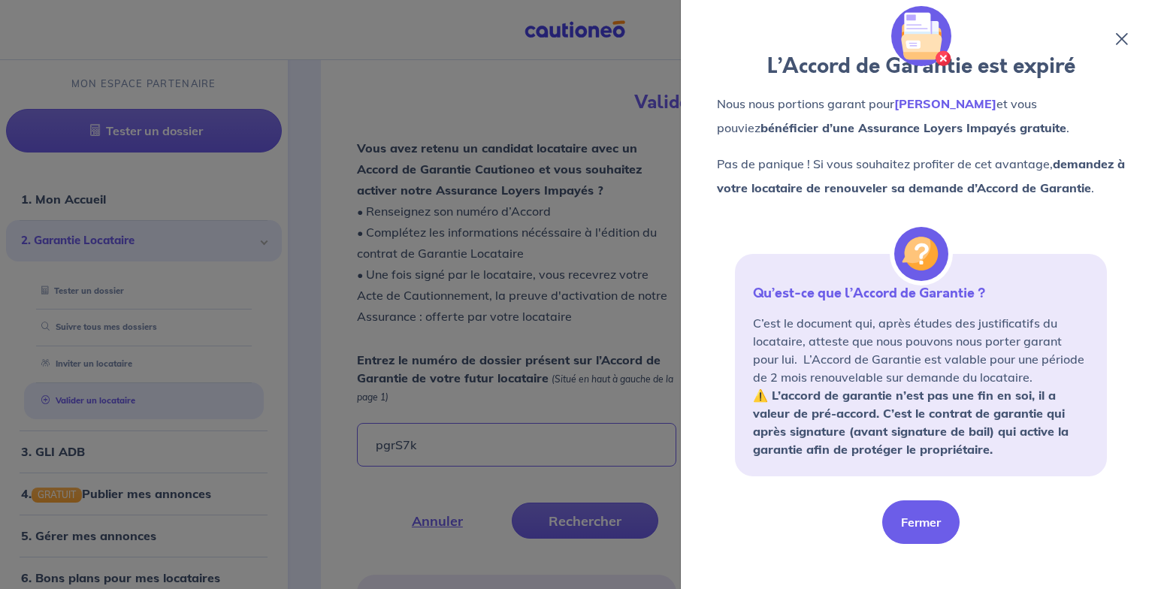
click at [923, 523] on button "Fermer" at bounding box center [920, 522] width 77 height 44
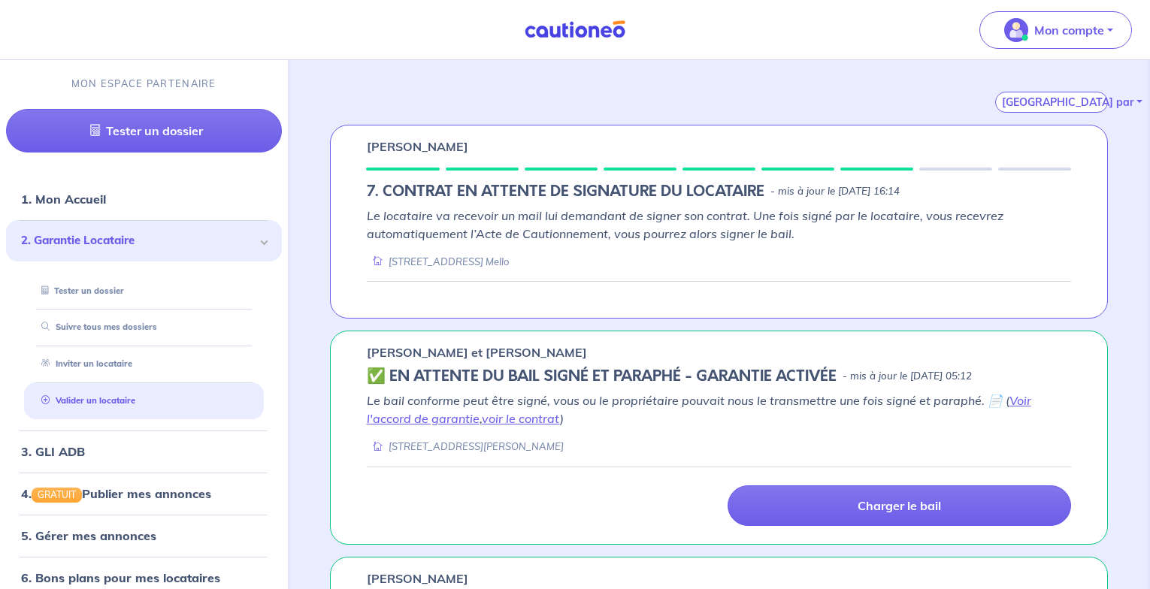
scroll to position [0, 0]
